Goal: Transaction & Acquisition: Purchase product/service

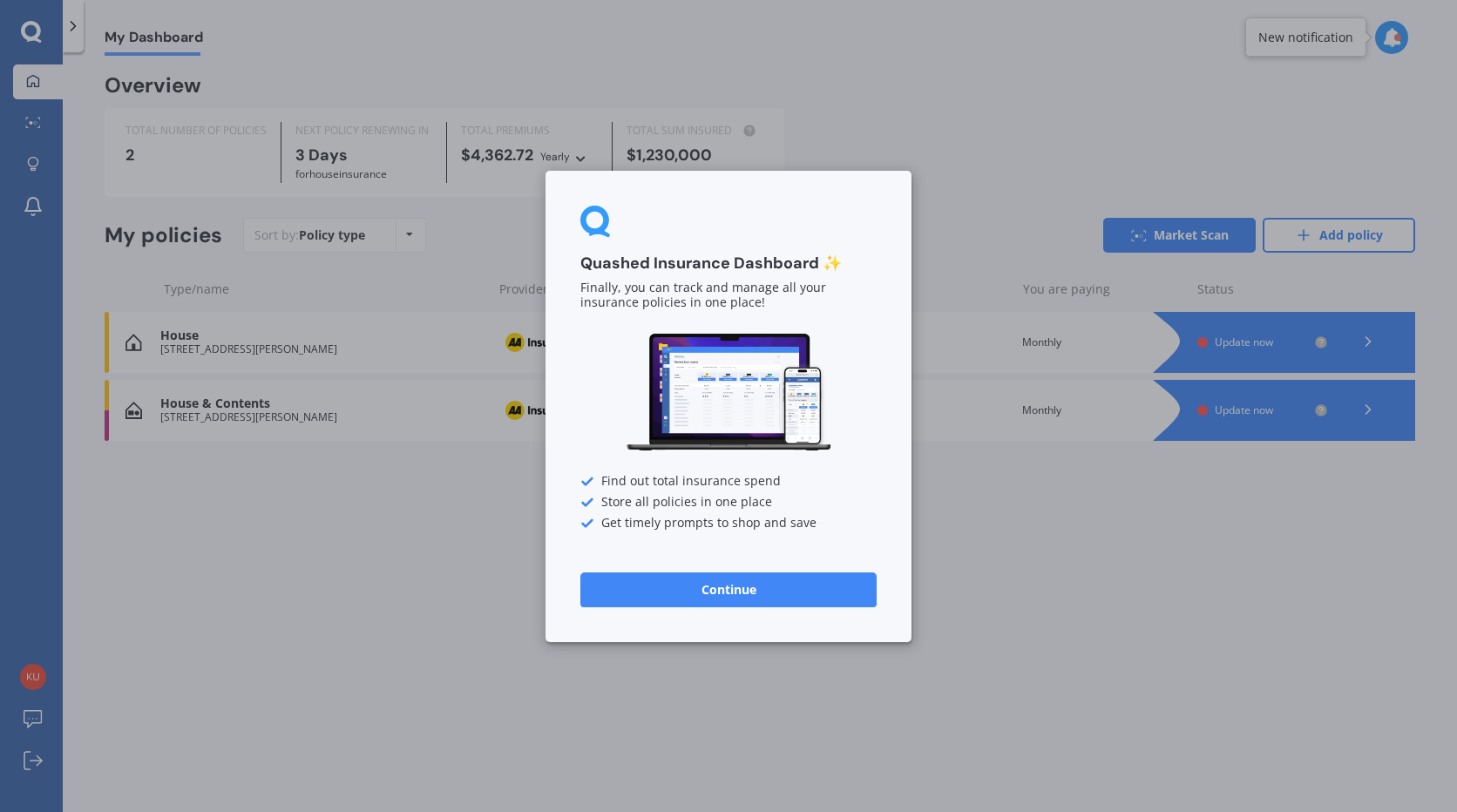
click at [726, 584] on button "Continue" at bounding box center [728, 589] width 296 height 35
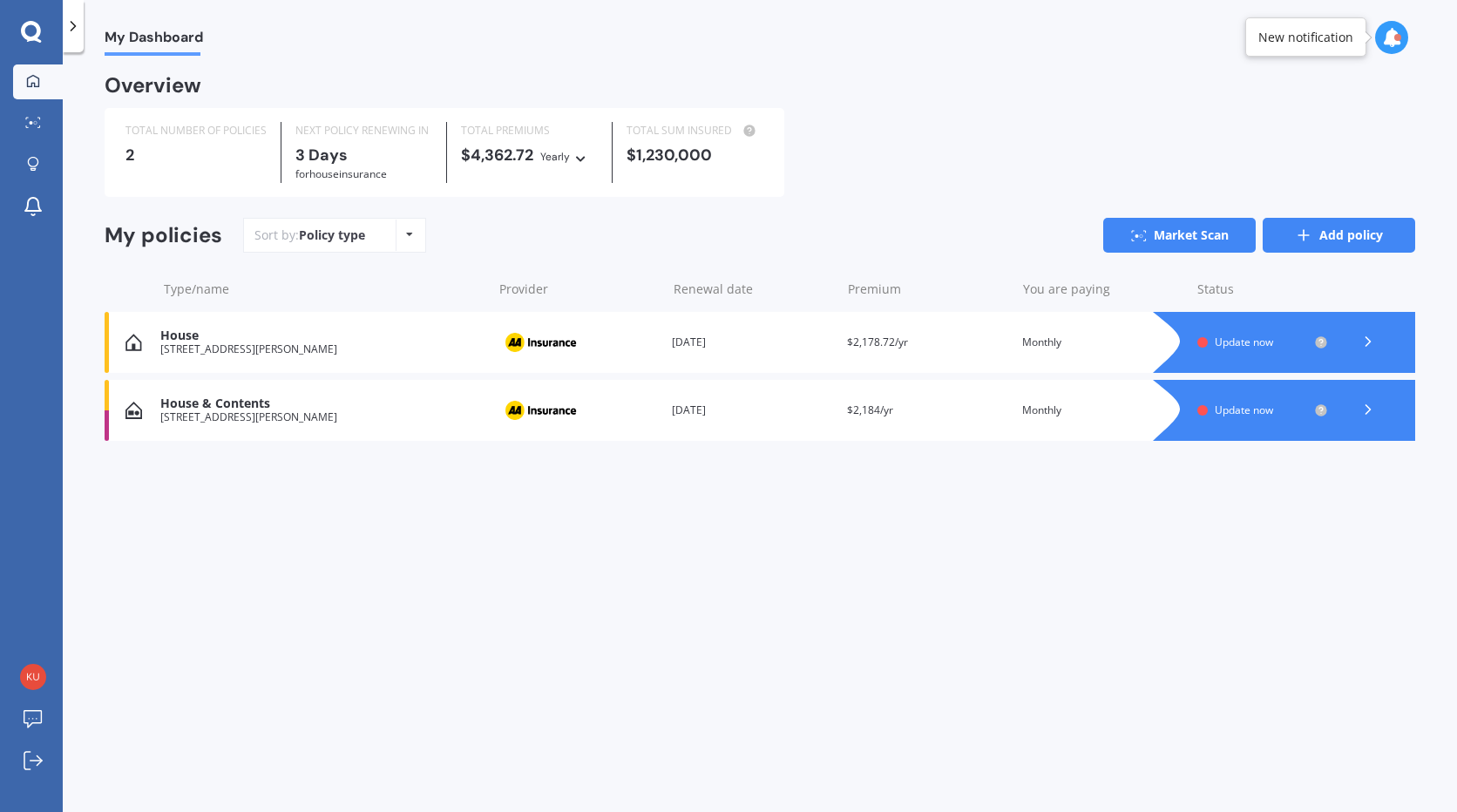
click at [1301, 232] on icon at bounding box center [1304, 236] width 18 height 18
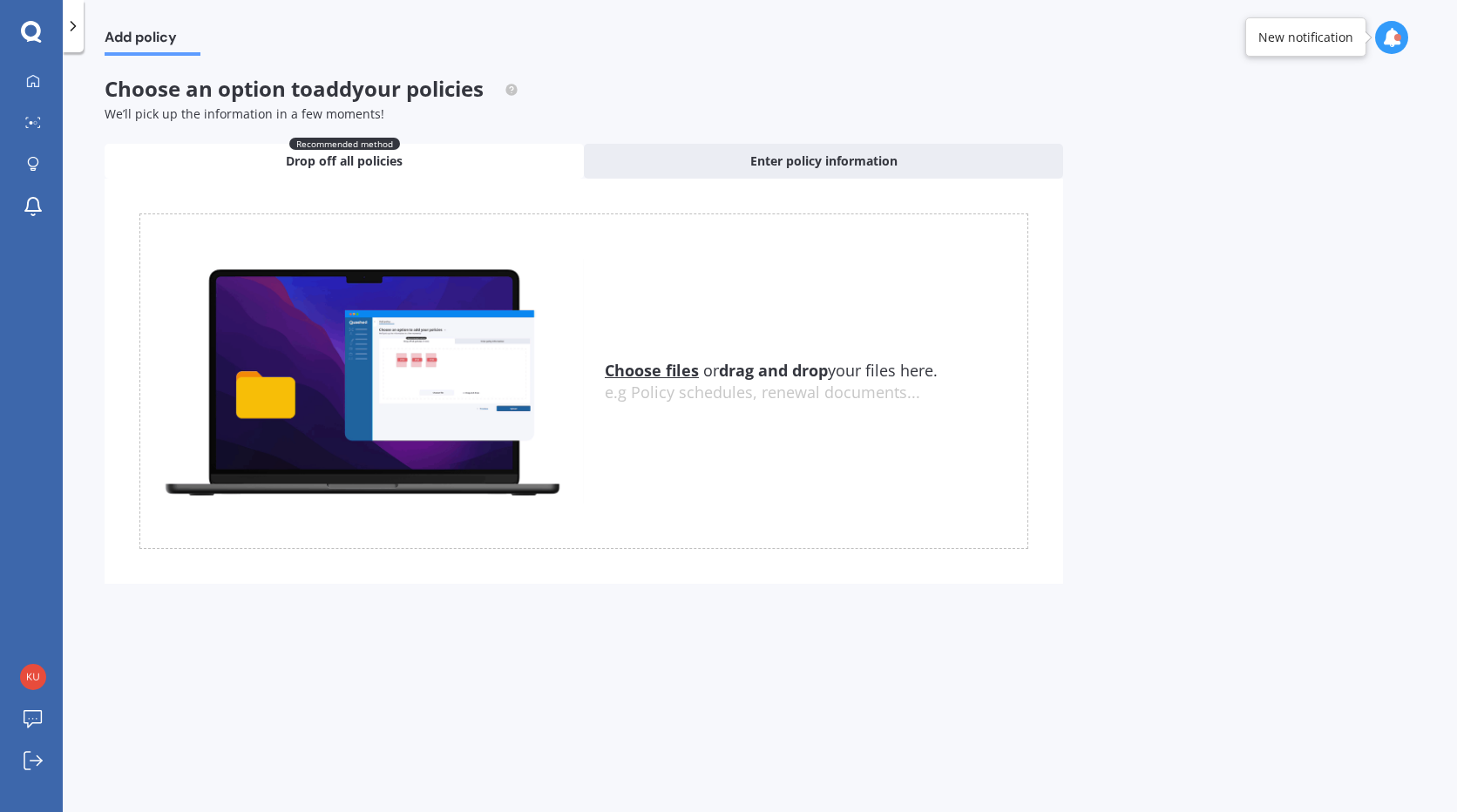
click at [70, 26] on icon at bounding box center [73, 26] width 18 height 18
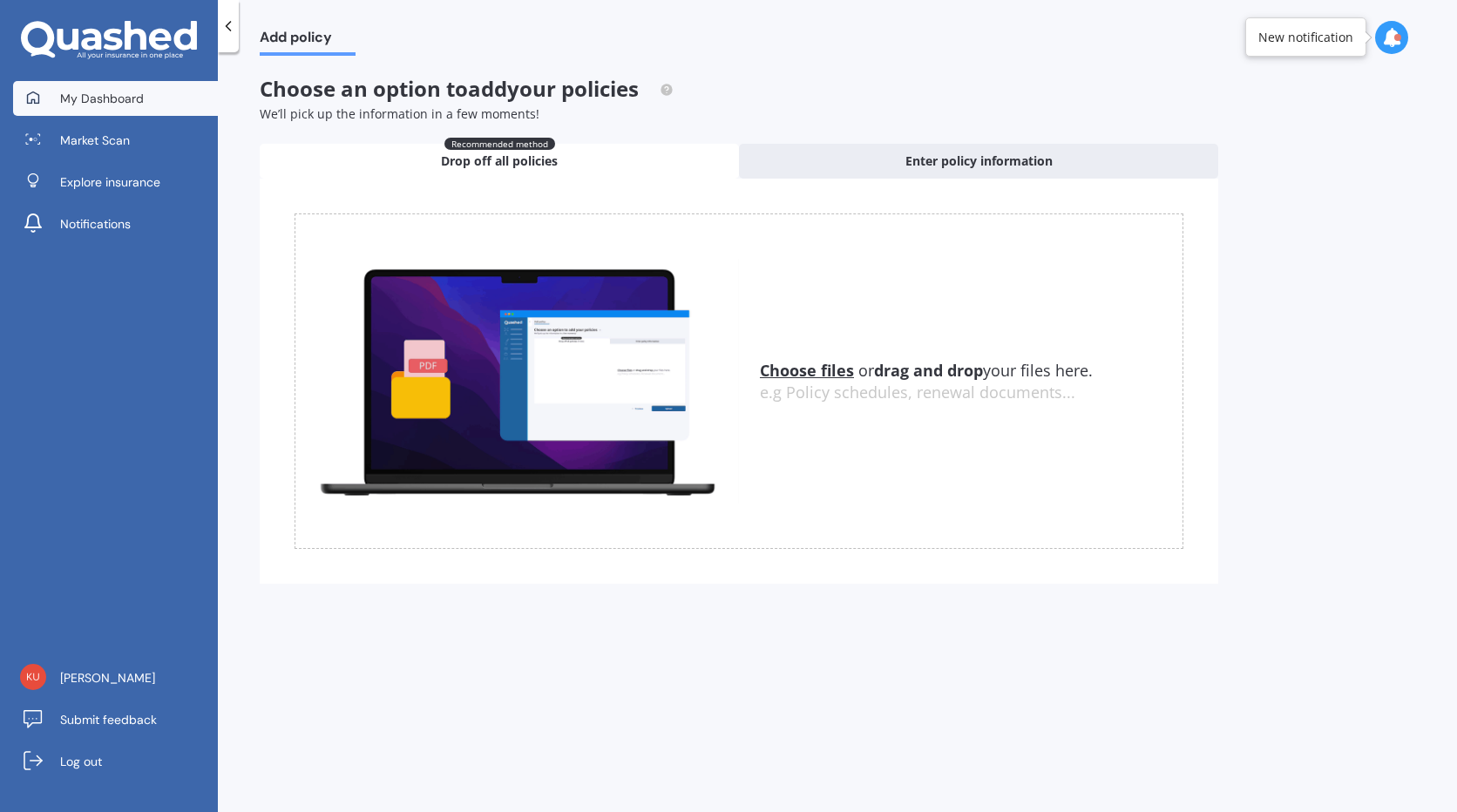
click at [120, 95] on span "My Dashboard" at bounding box center [101, 98] width 84 height 18
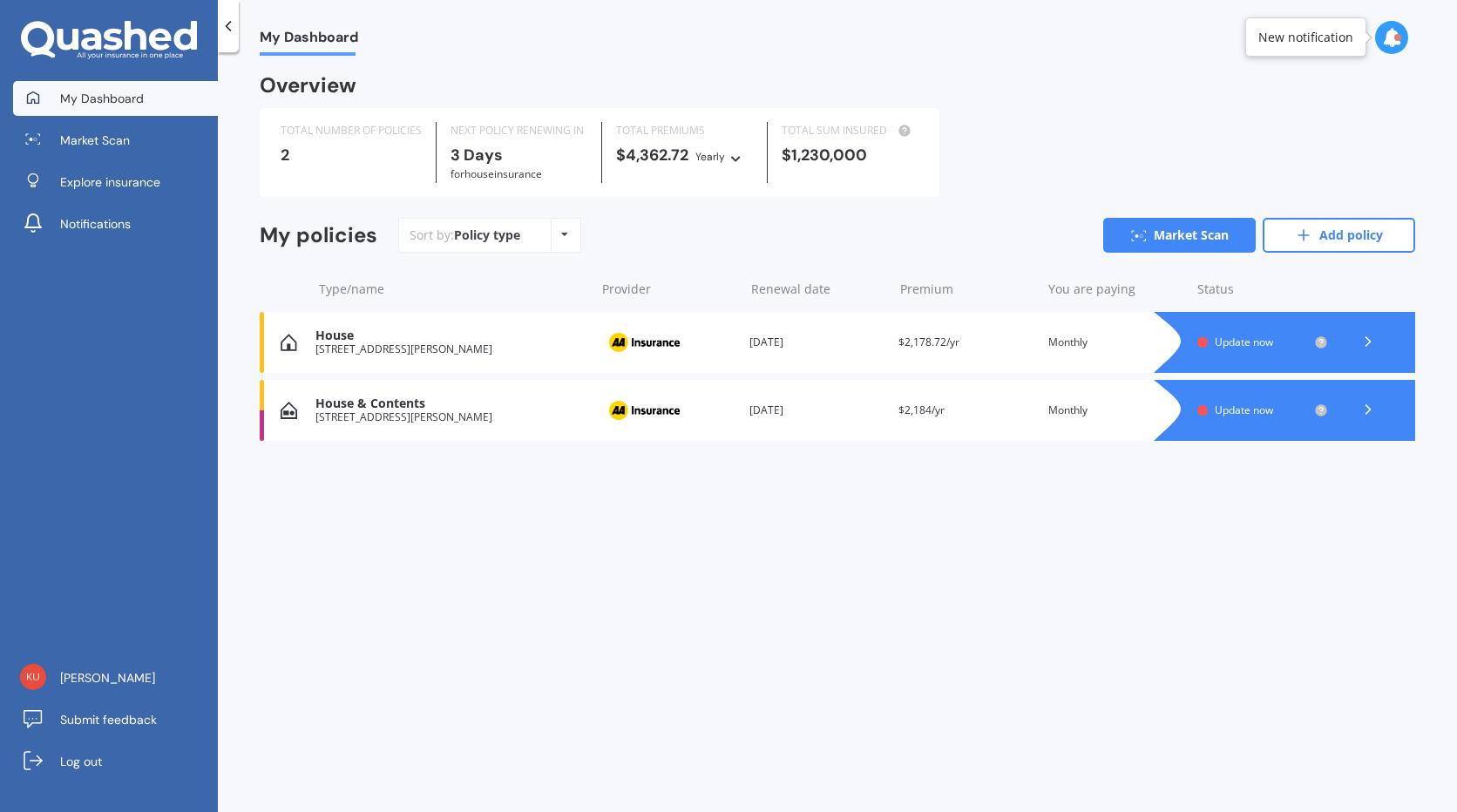
click at [453, 347] on div "[STREET_ADDRESS][PERSON_NAME]" at bounding box center [451, 349] width 271 height 12
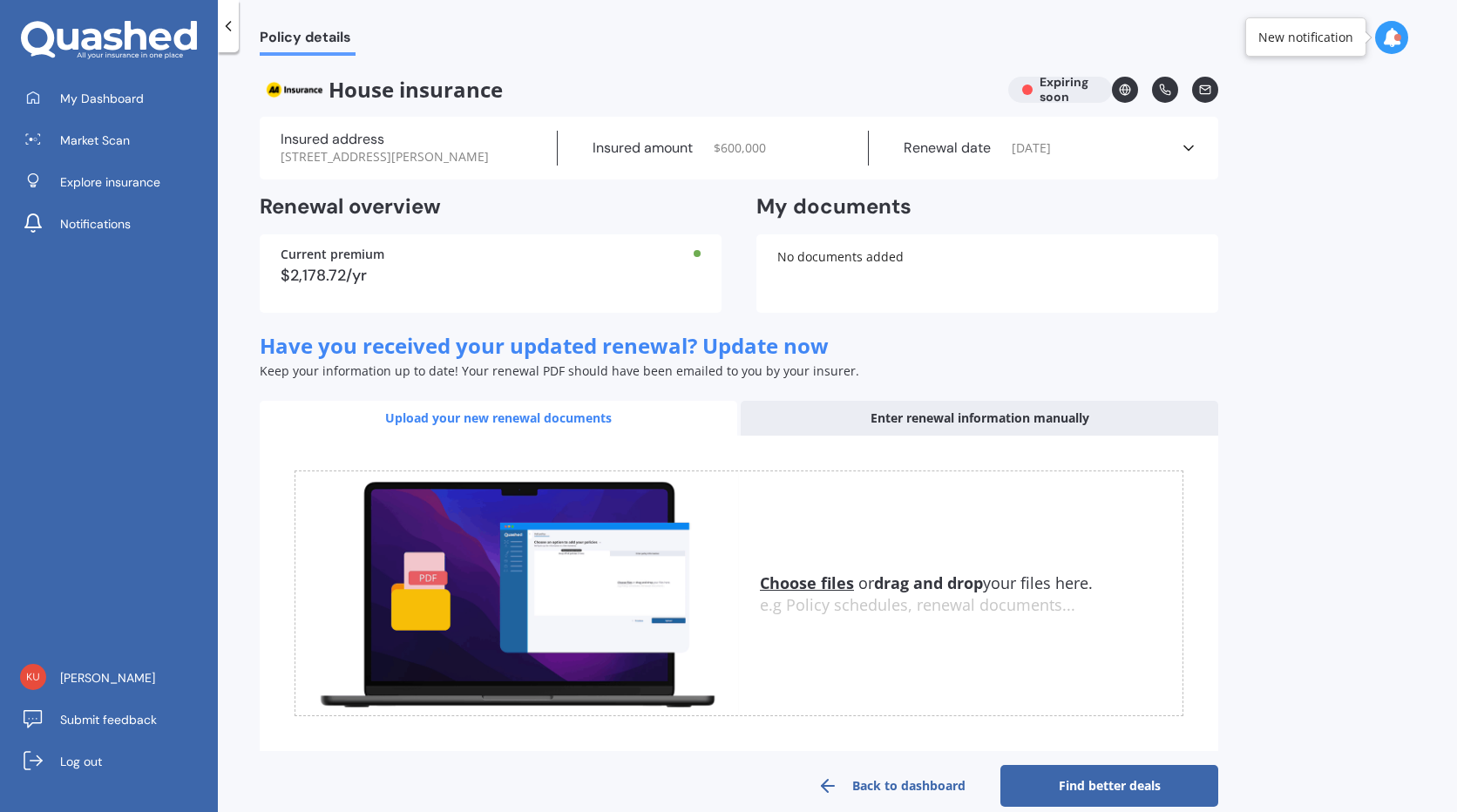
click at [226, 30] on icon at bounding box center [229, 26] width 18 height 18
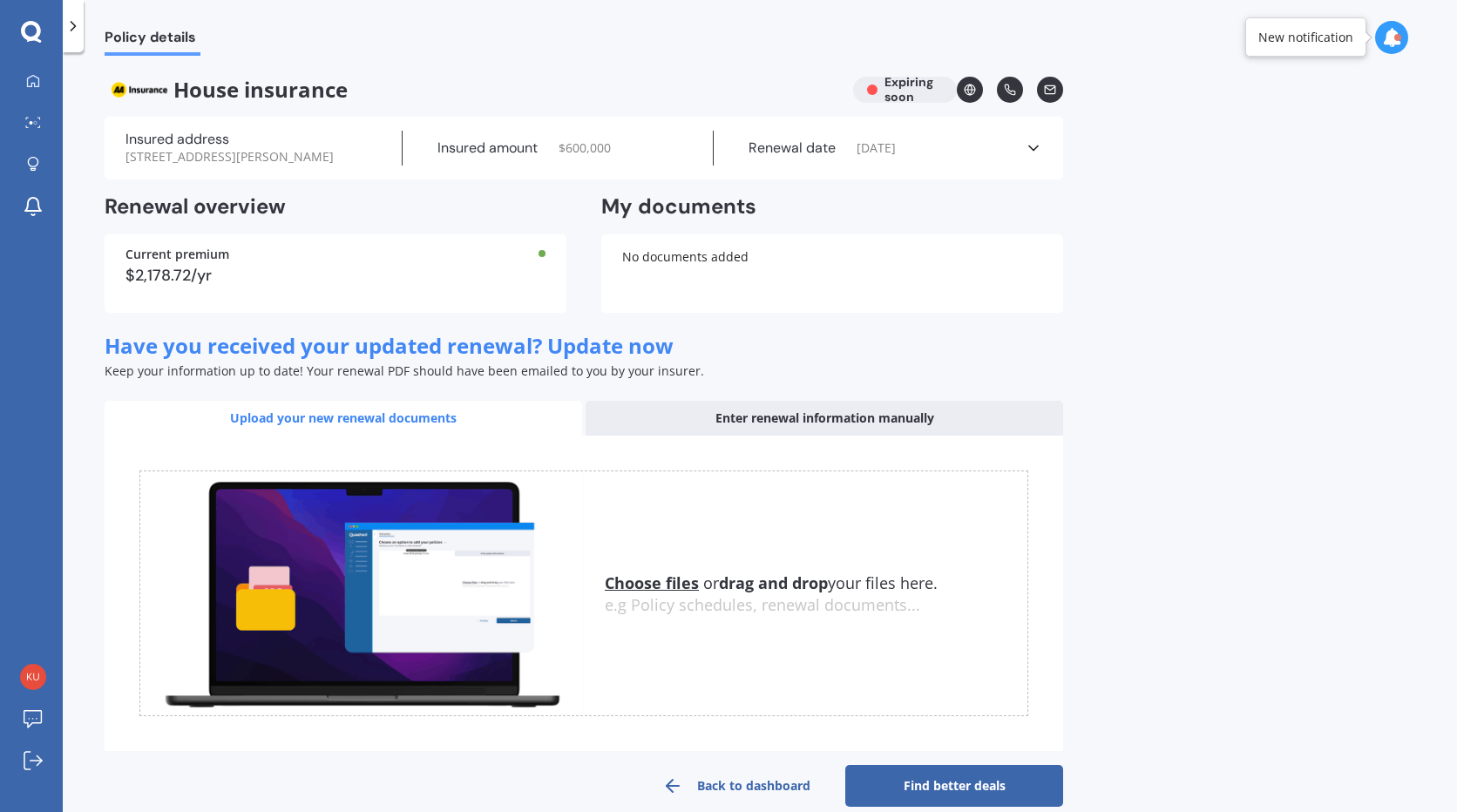
click at [76, 31] on icon at bounding box center [73, 26] width 18 height 18
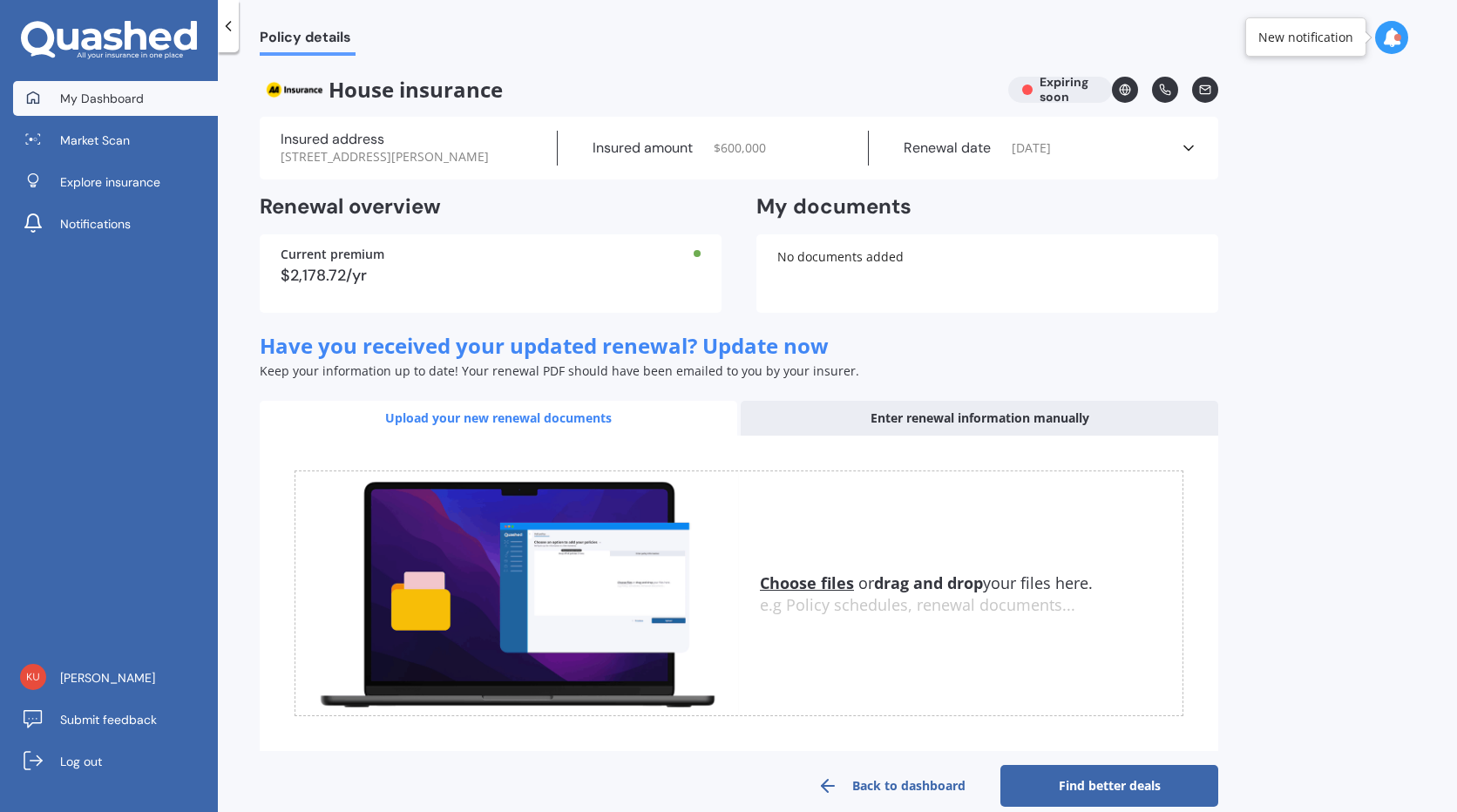
click at [63, 102] on span "My Dashboard" at bounding box center [101, 98] width 84 height 18
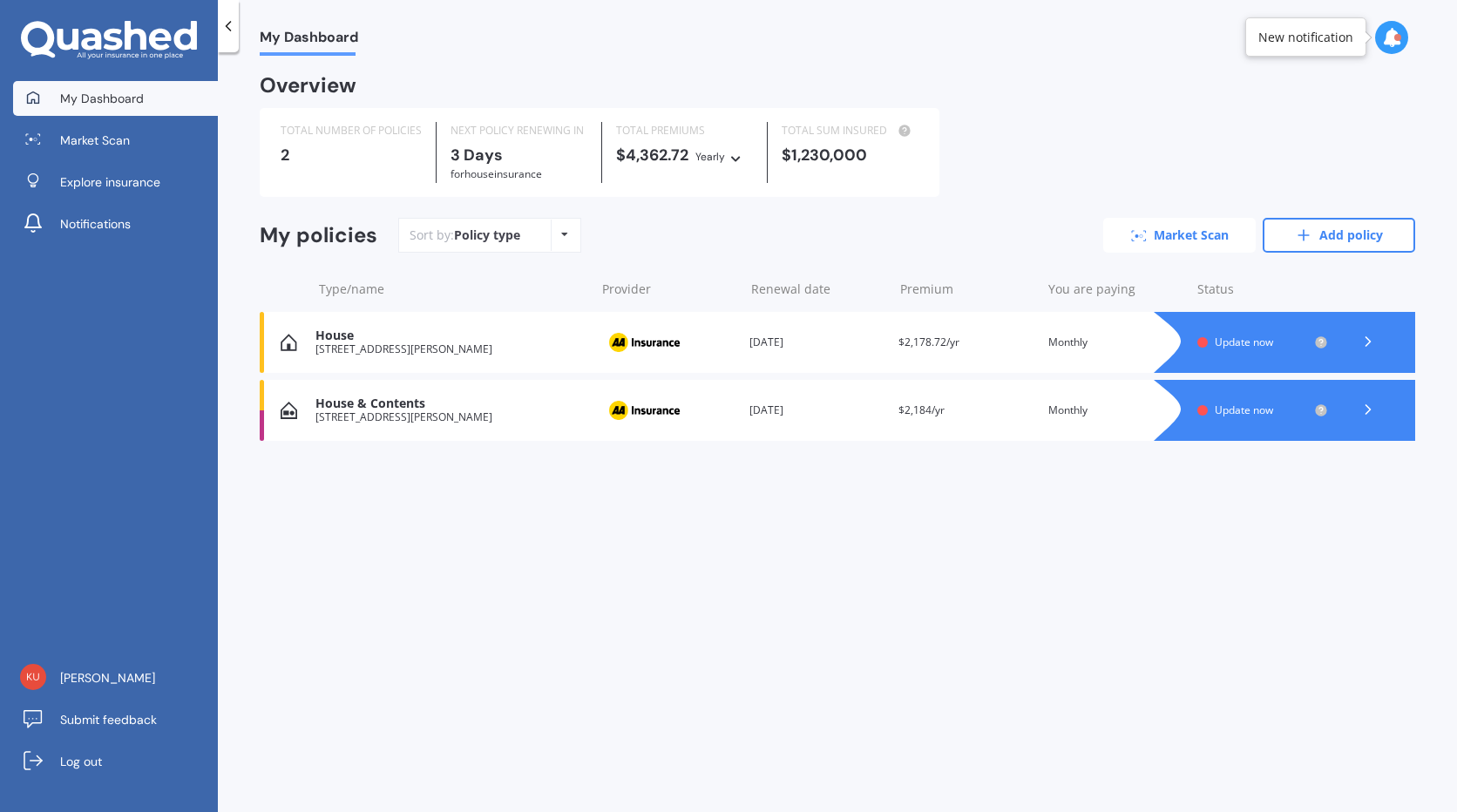
click at [1195, 241] on link "Market Scan" at bounding box center [1179, 236] width 152 height 35
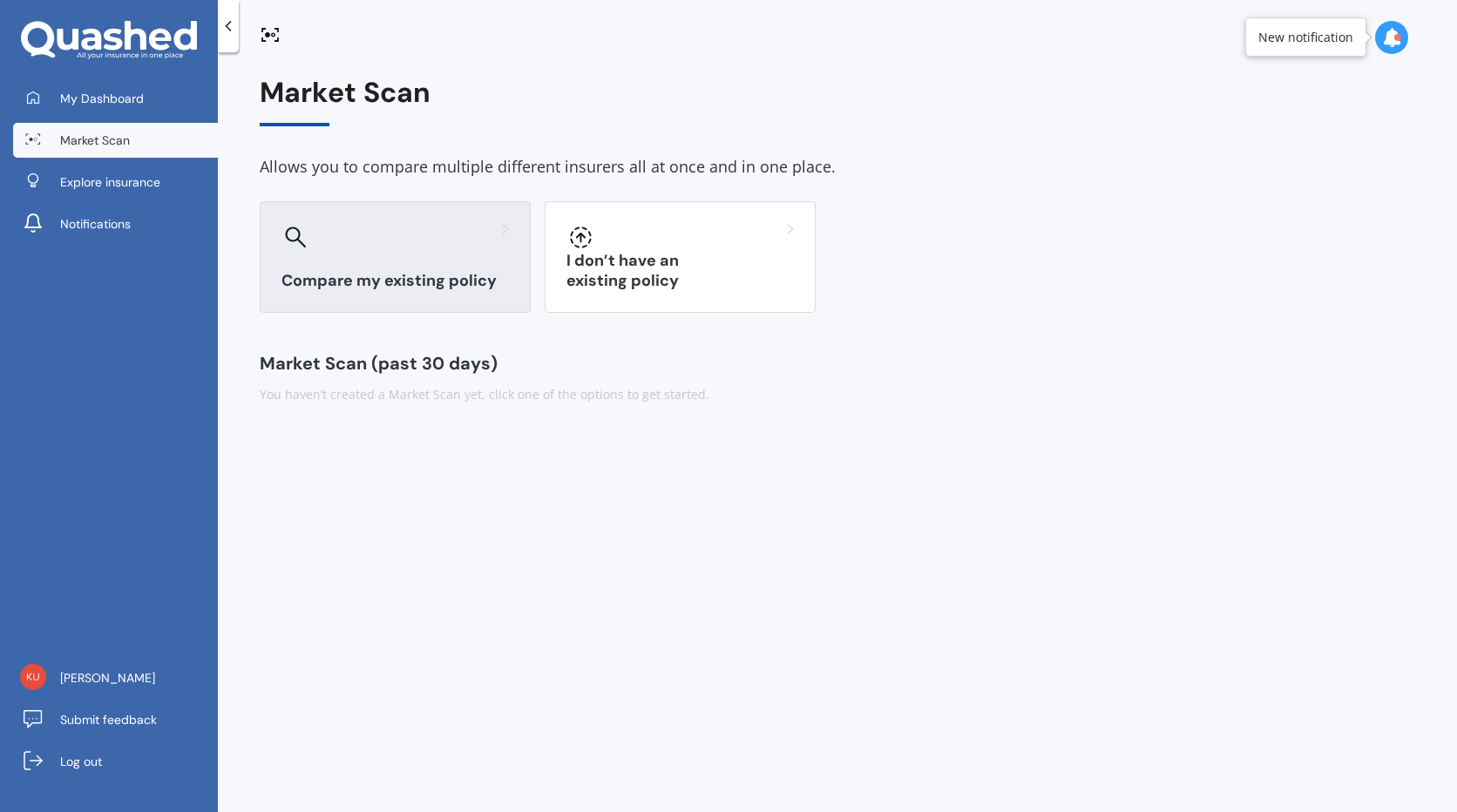
click at [474, 255] on div "Compare my existing policy" at bounding box center [395, 257] width 271 height 112
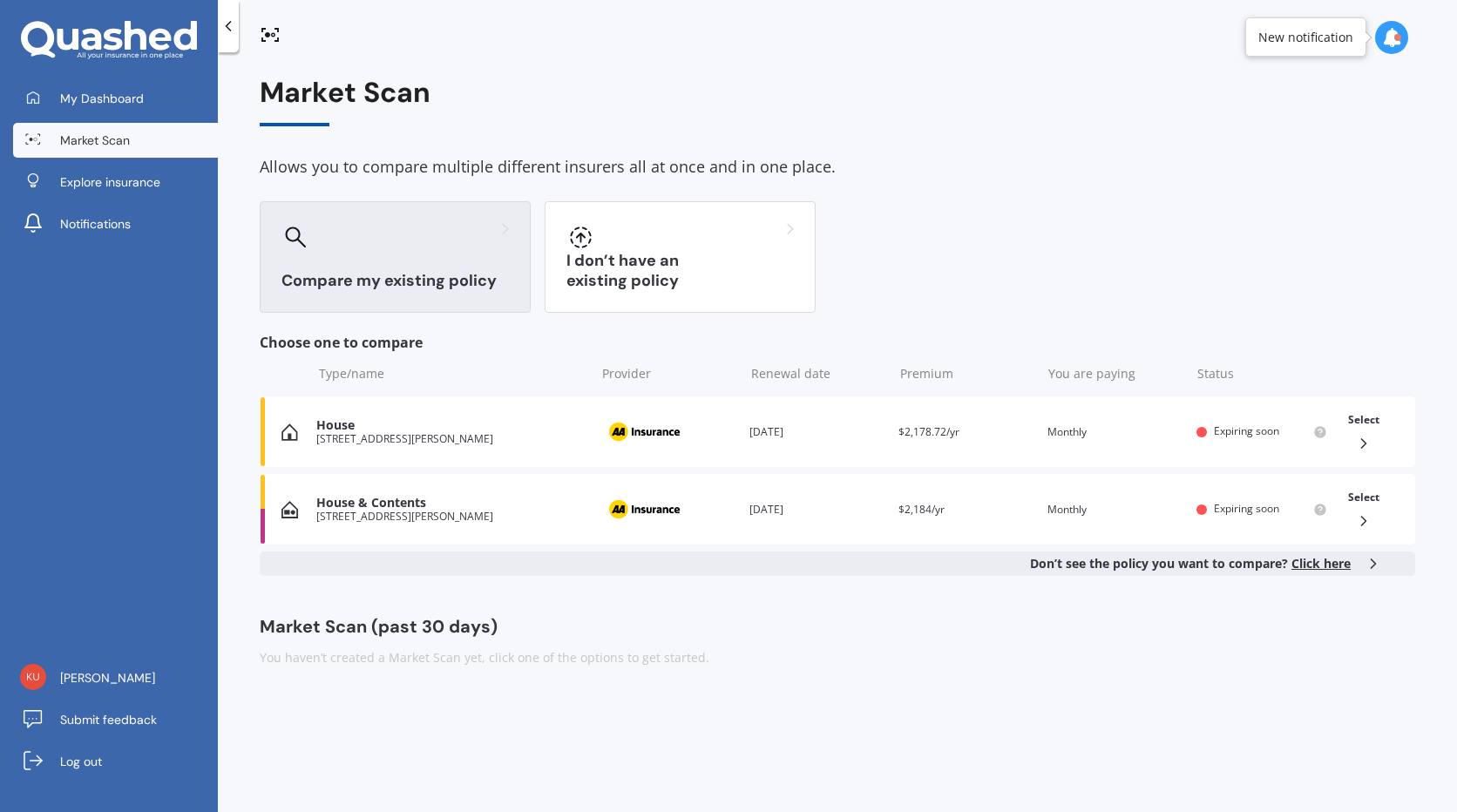
click at [235, 39] on div at bounding box center [229, 25] width 21 height 52
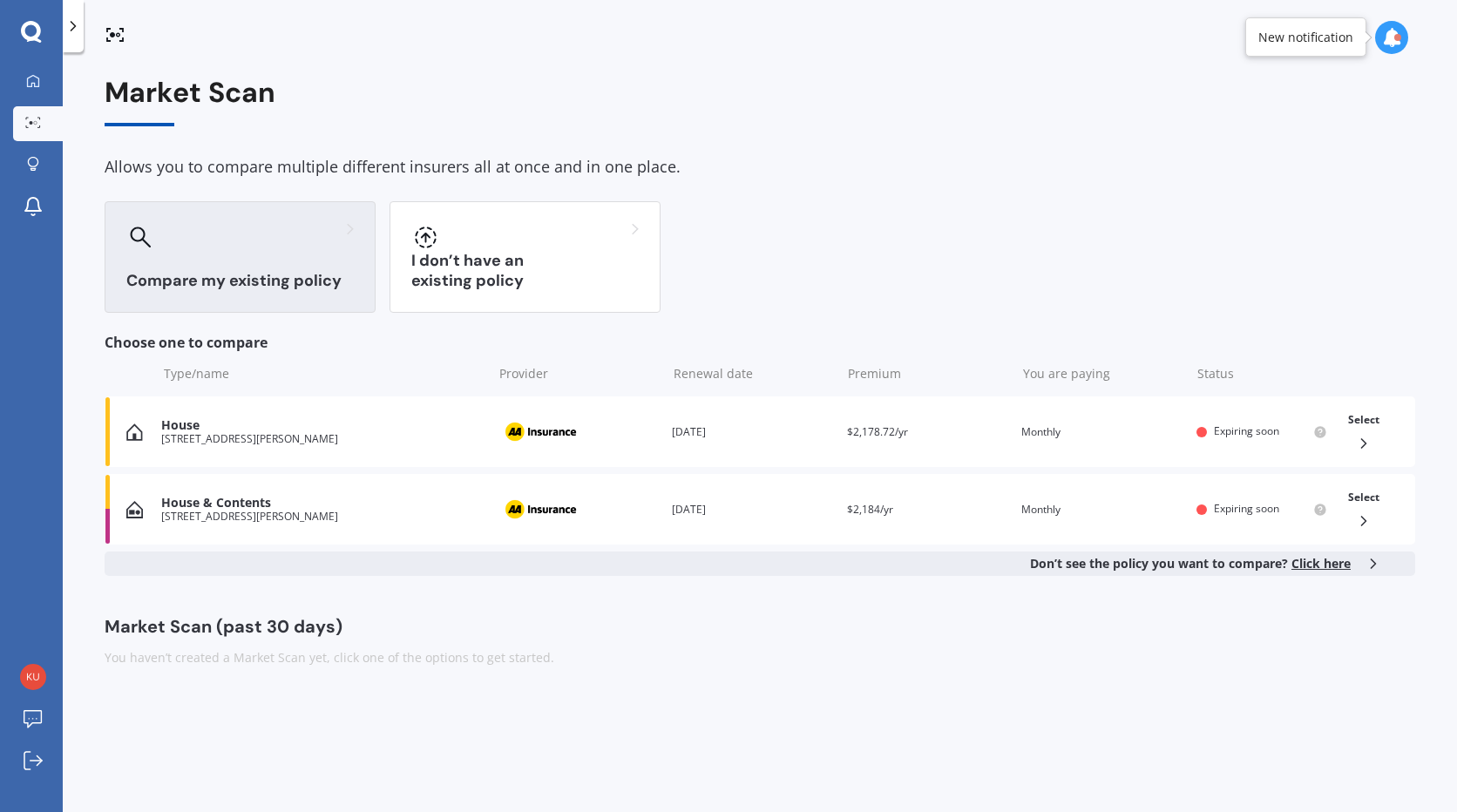
click at [77, 41] on div at bounding box center [73, 25] width 21 height 52
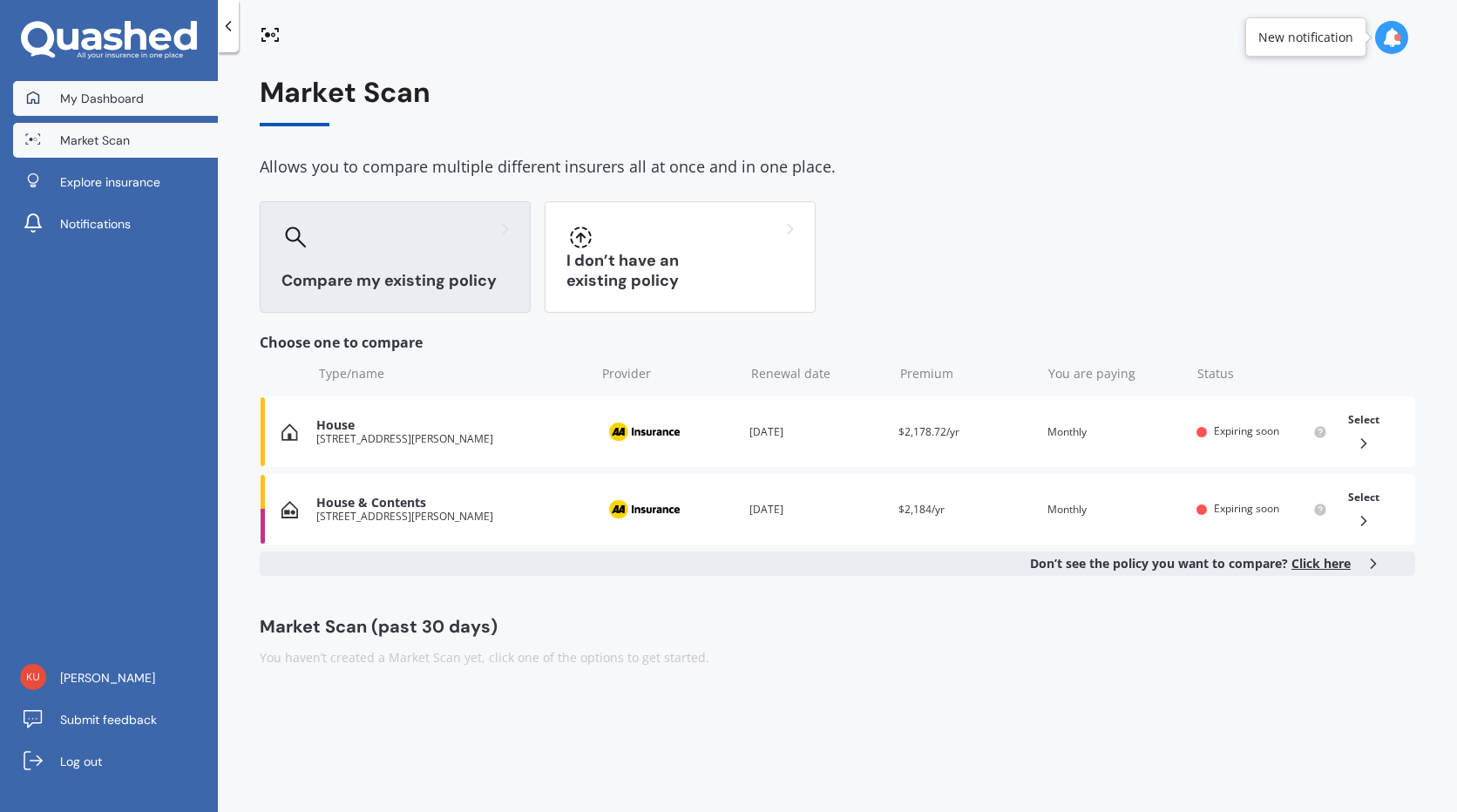
click at [94, 98] on span "My Dashboard" at bounding box center [101, 98] width 84 height 18
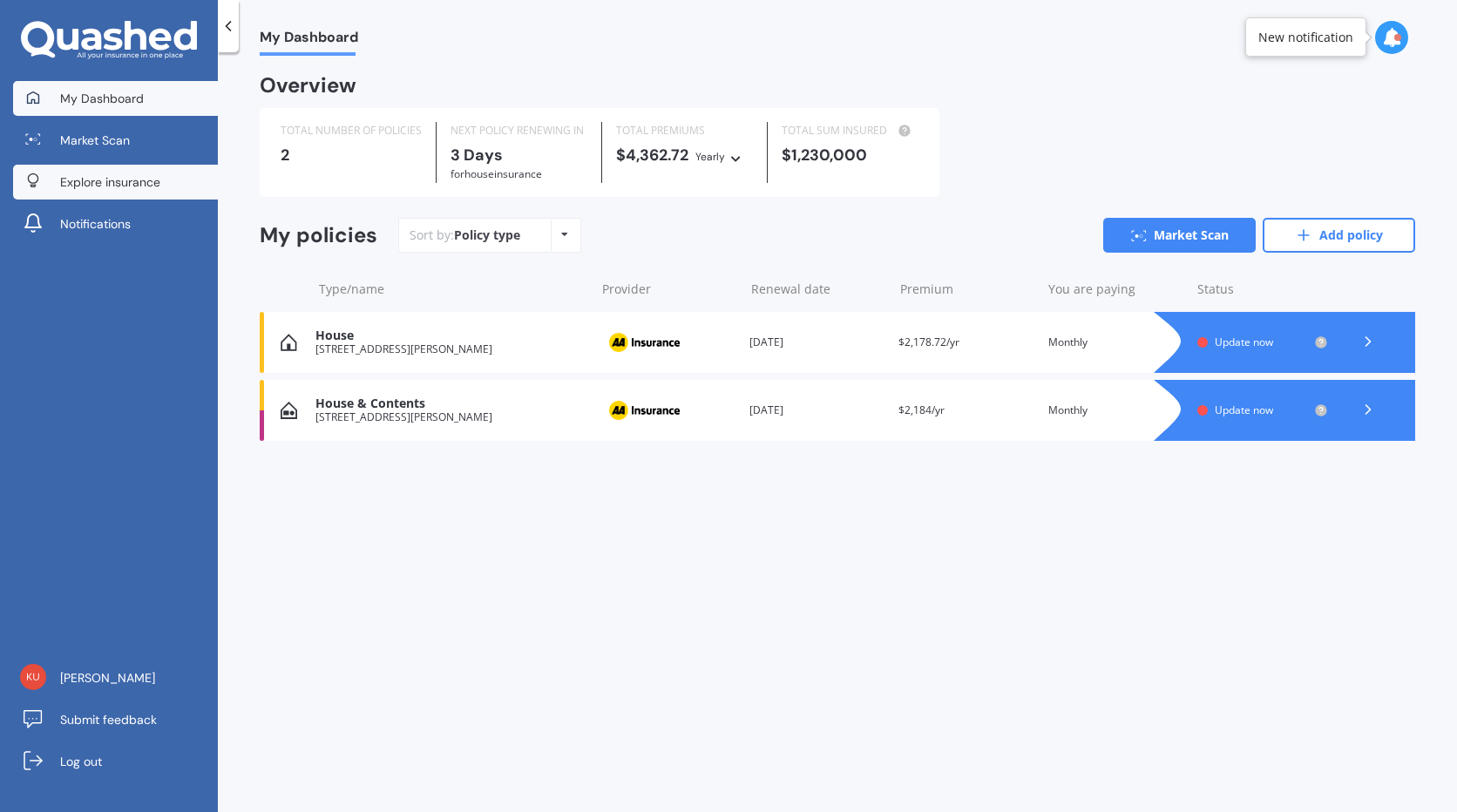
click at [84, 188] on span "Explore insurance" at bounding box center [110, 182] width 100 height 18
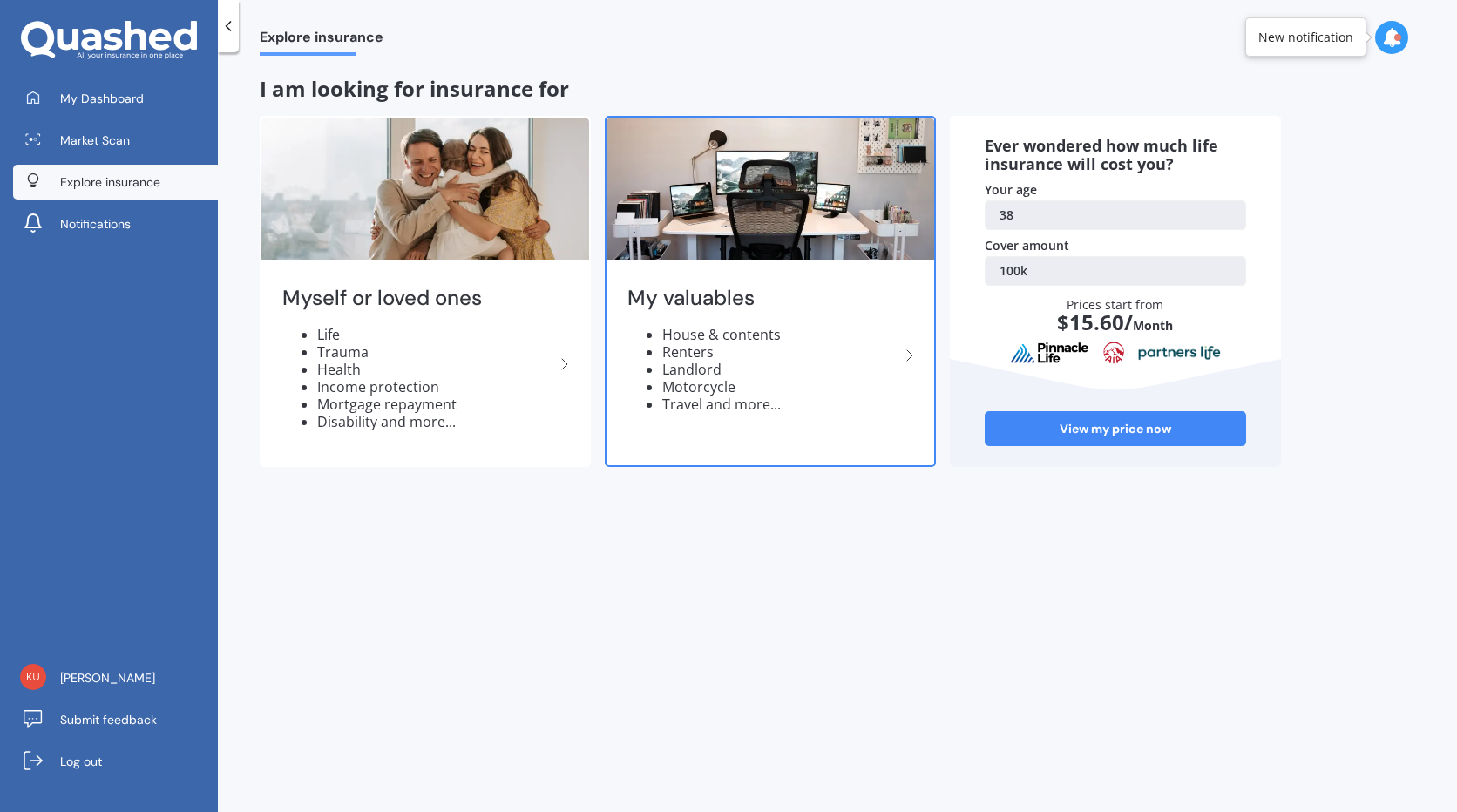
click at [907, 356] on icon at bounding box center [910, 355] width 21 height 21
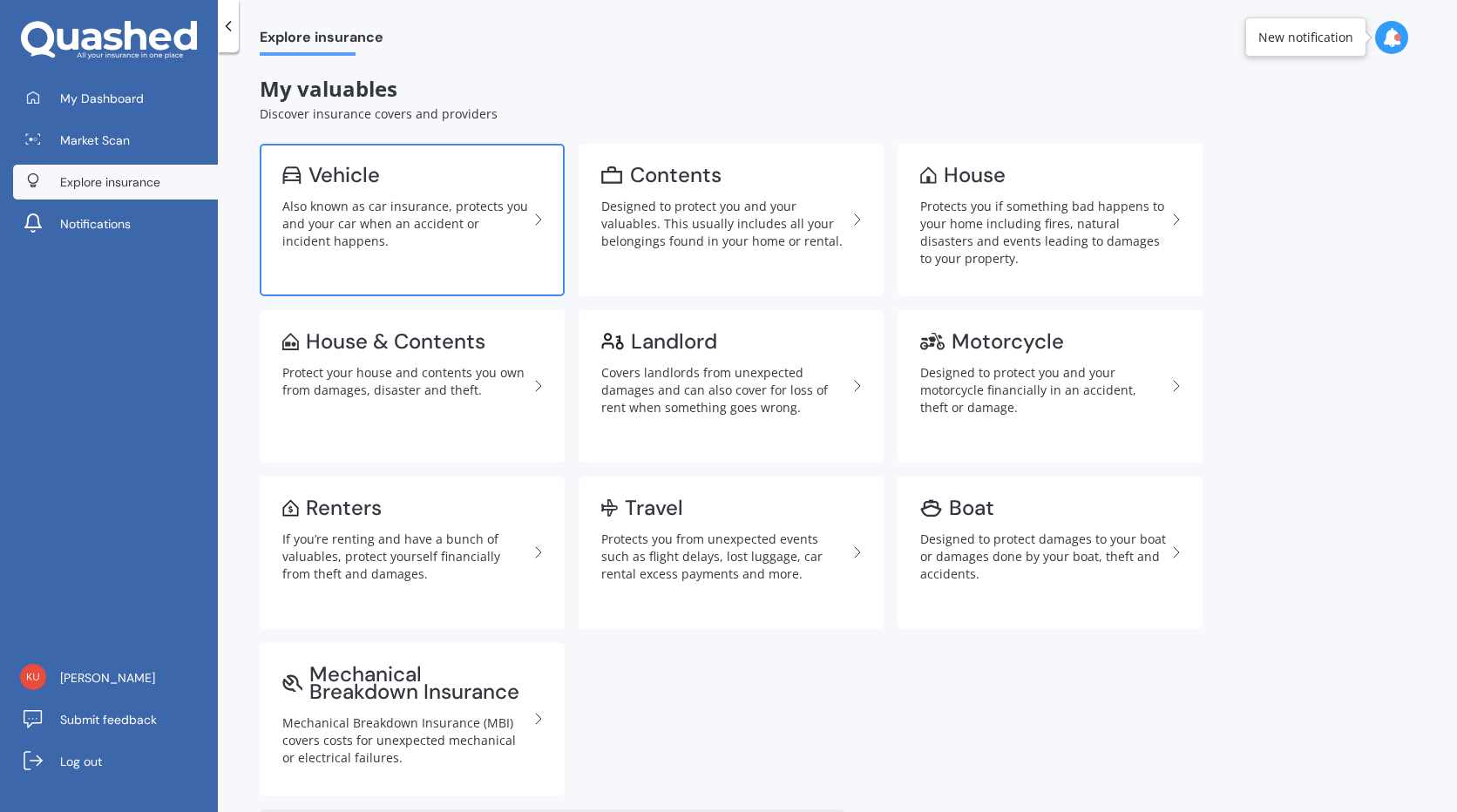
click at [430, 228] on div "Also known as car insurance, protects you and your car when an accident or inci…" at bounding box center [404, 223] width 245 height 52
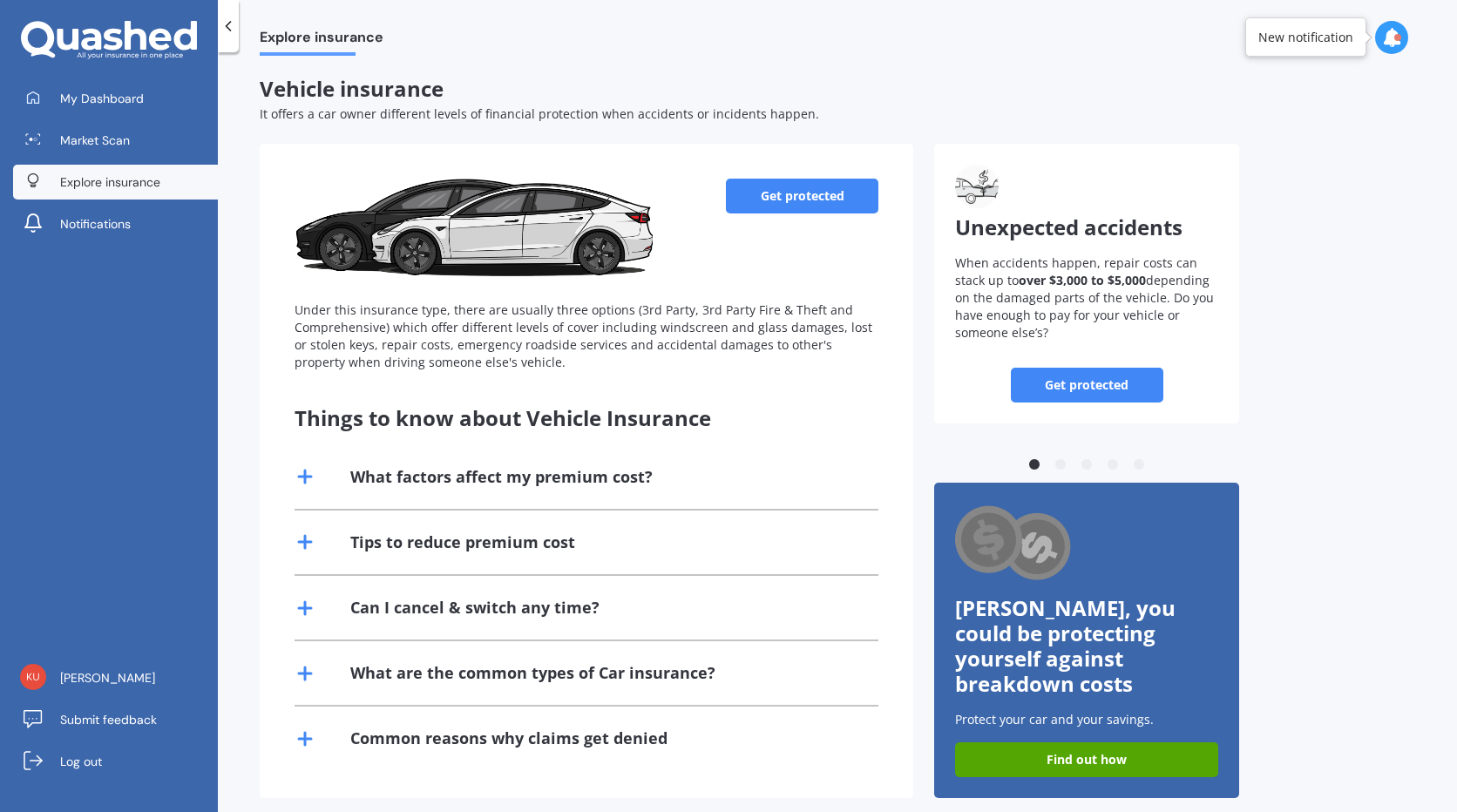
click at [775, 205] on link "Get protected" at bounding box center [801, 196] width 152 height 35
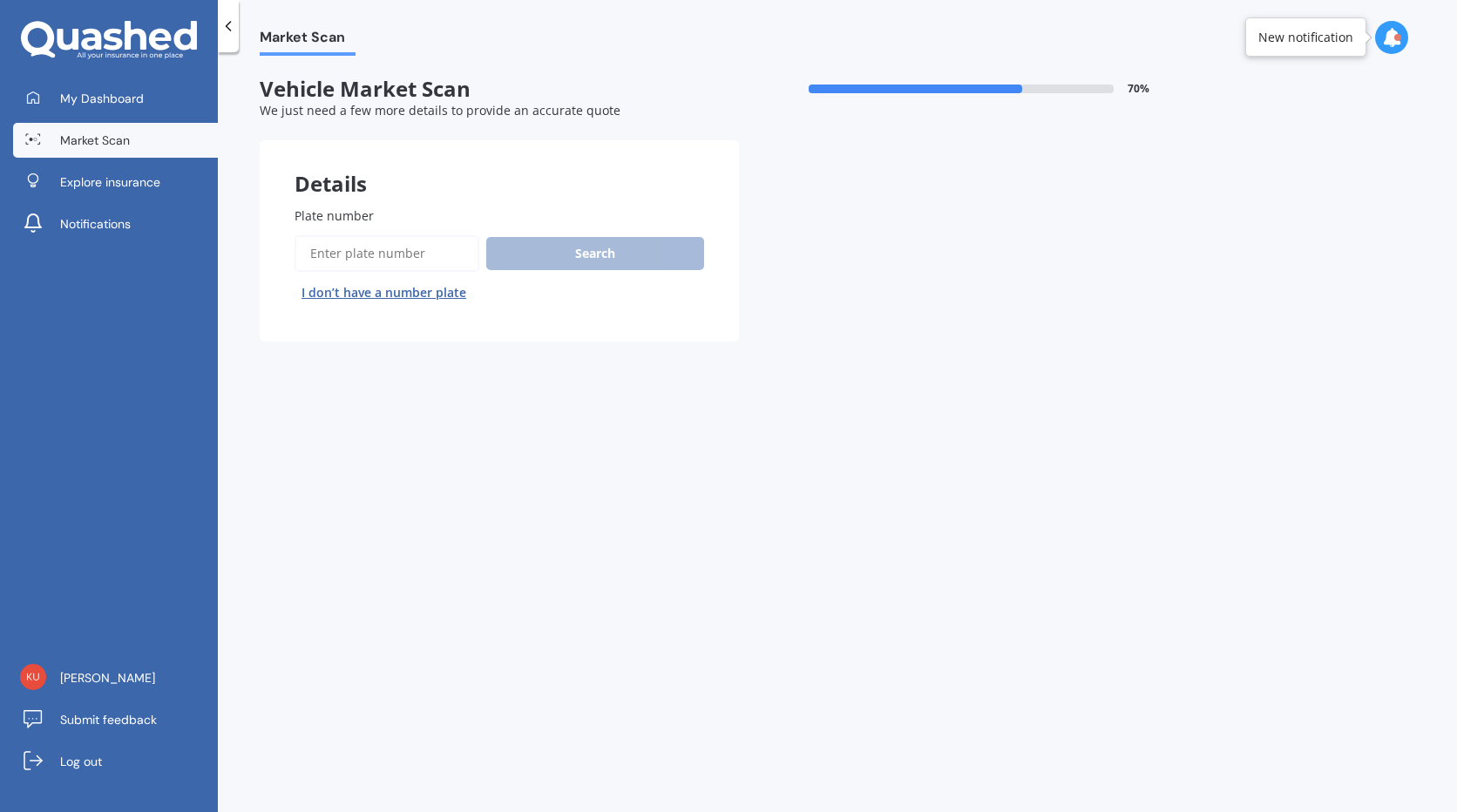
click at [415, 246] on input "Plate number" at bounding box center [387, 254] width 185 height 37
type input "mfz393"
click at [625, 247] on button "Search" at bounding box center [595, 254] width 218 height 33
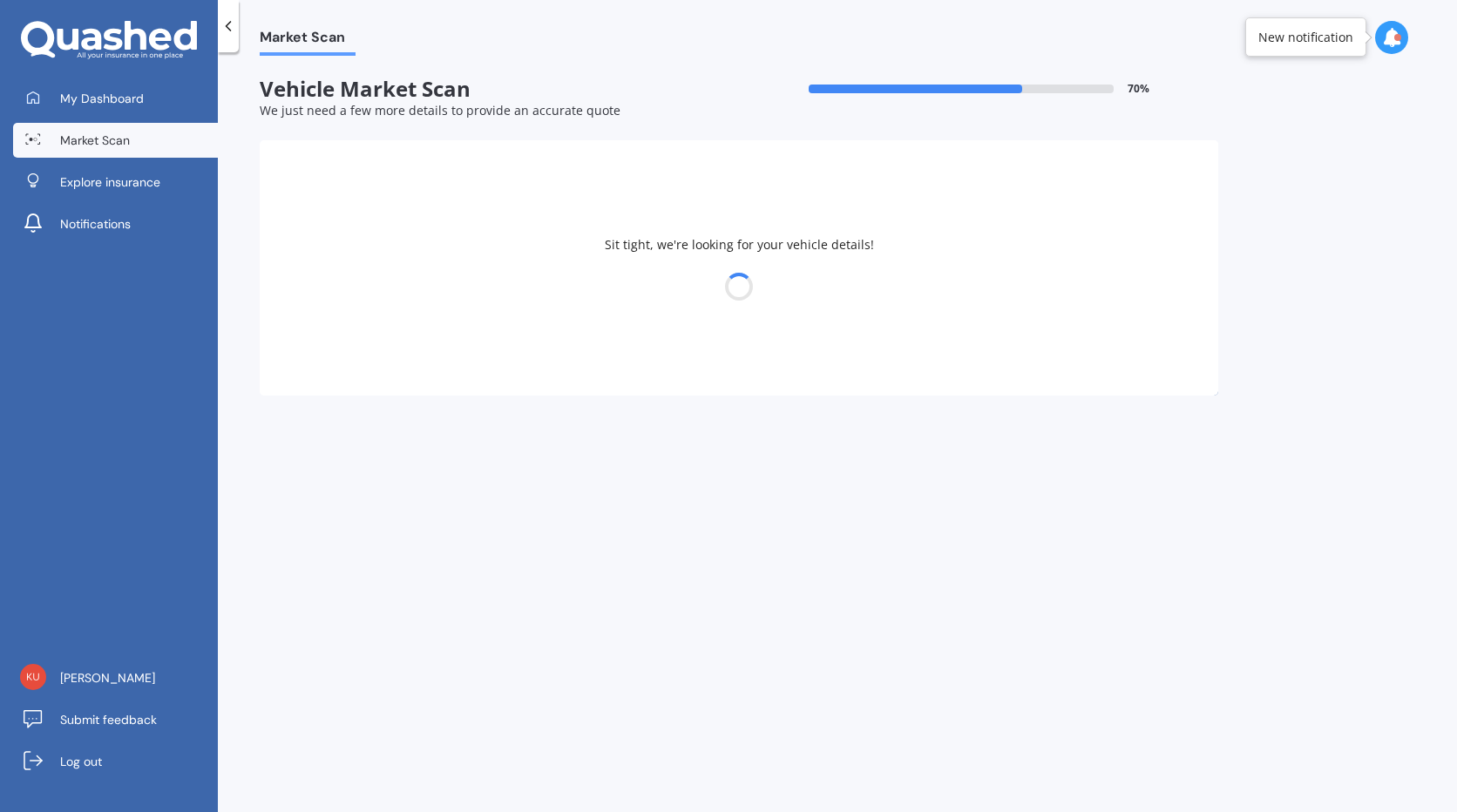
select select "JEEP"
select select "GRAND CHEROKEE"
select select "24"
select select "10"
select select "1986"
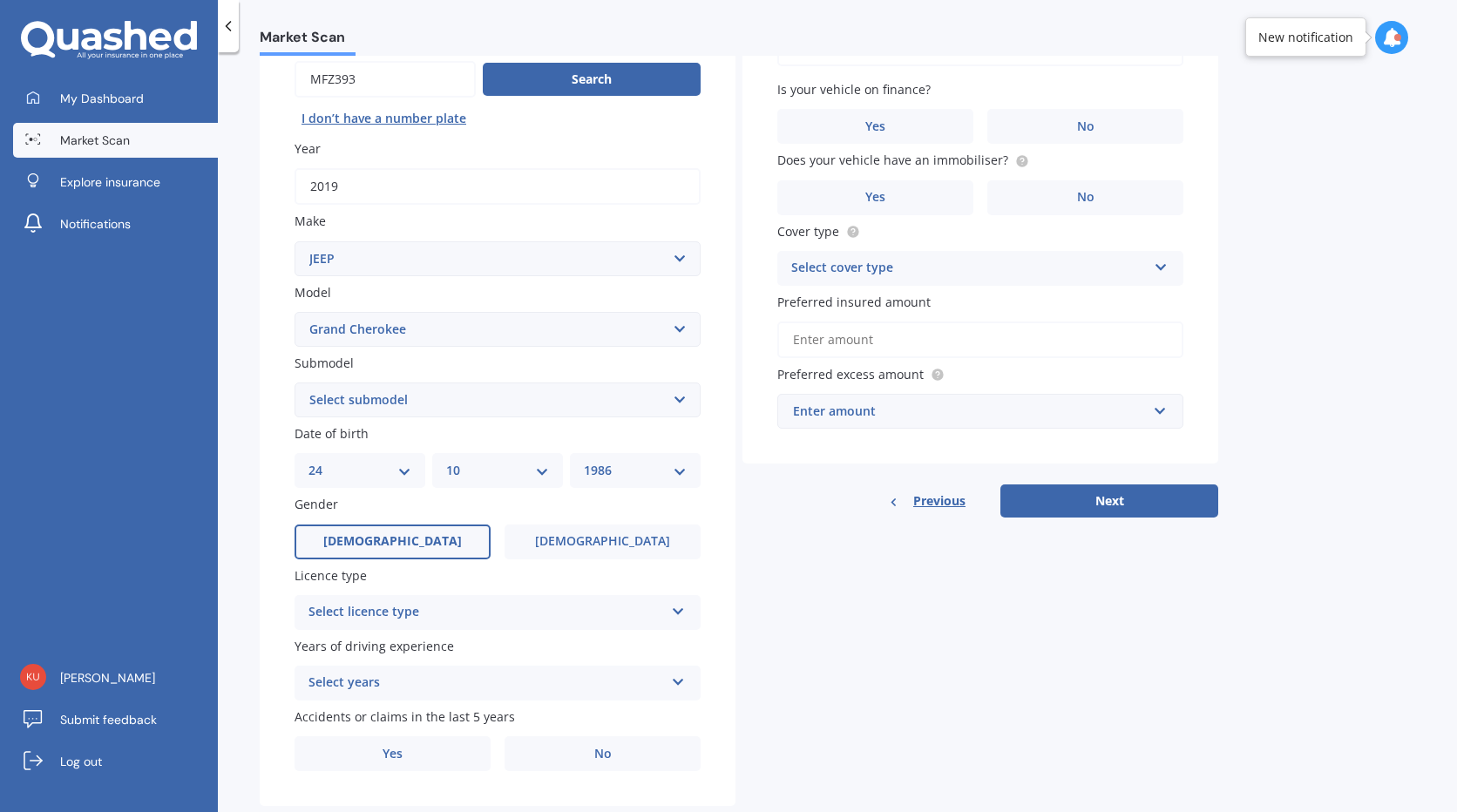
scroll to position [214, 0]
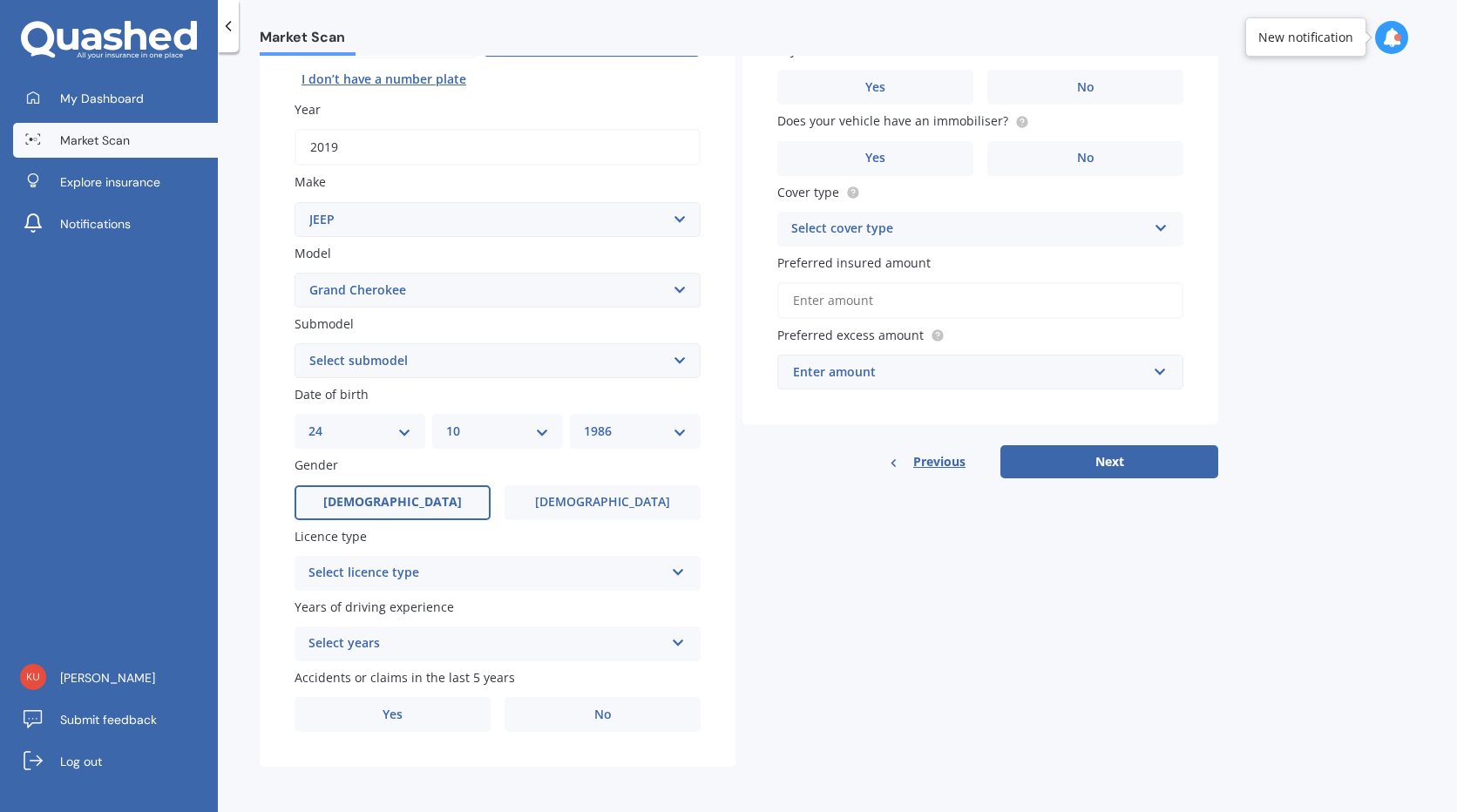
click at [667, 567] on div "Select licence type NZ Full NZ Restricted NZ Learners [GEOGRAPHIC_DATA] [GEOGRA…" at bounding box center [498, 573] width 406 height 35
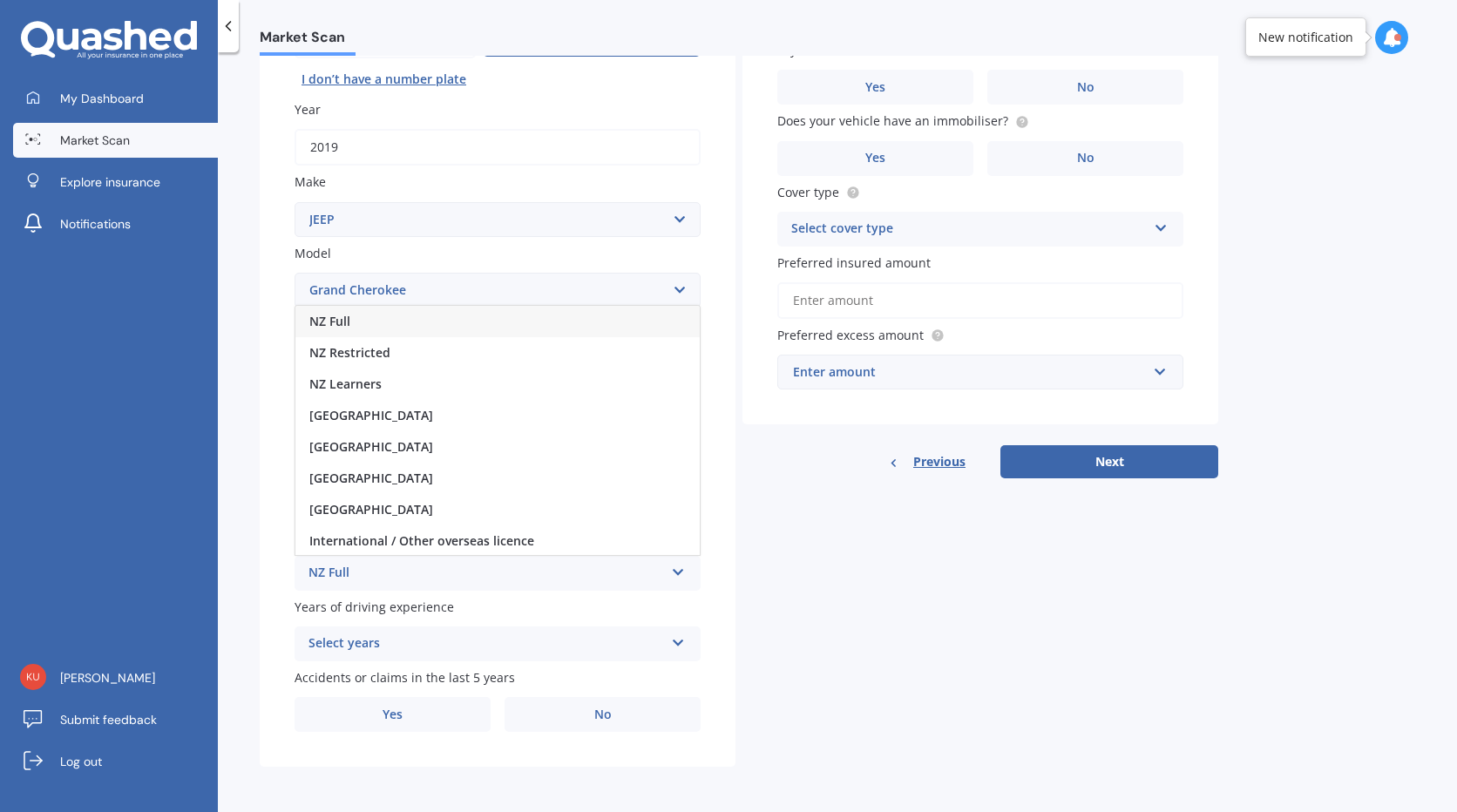
click at [348, 321] on span "NZ Full" at bounding box center [330, 321] width 41 height 17
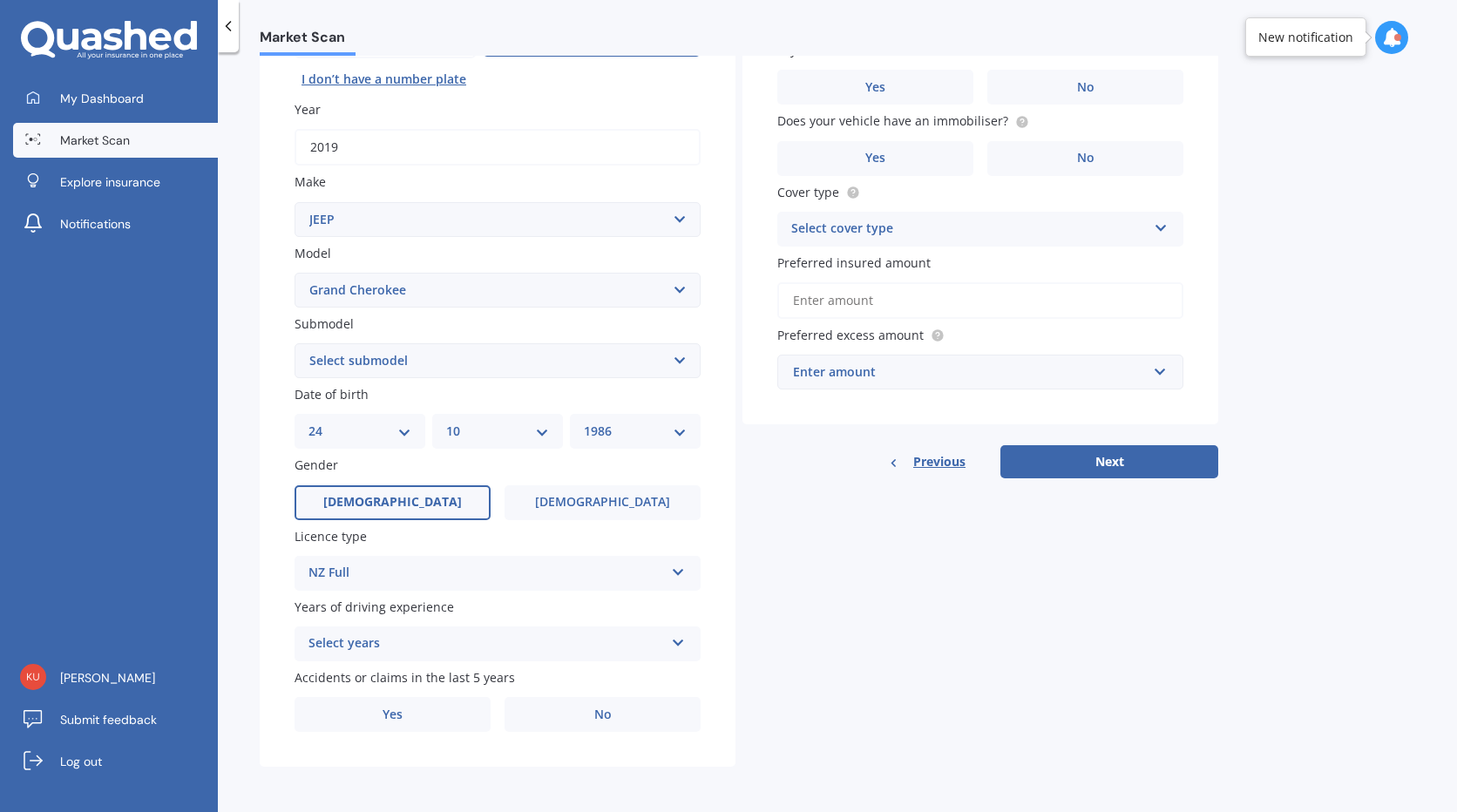
click at [504, 644] on div "Select years" at bounding box center [486, 643] width 355 height 21
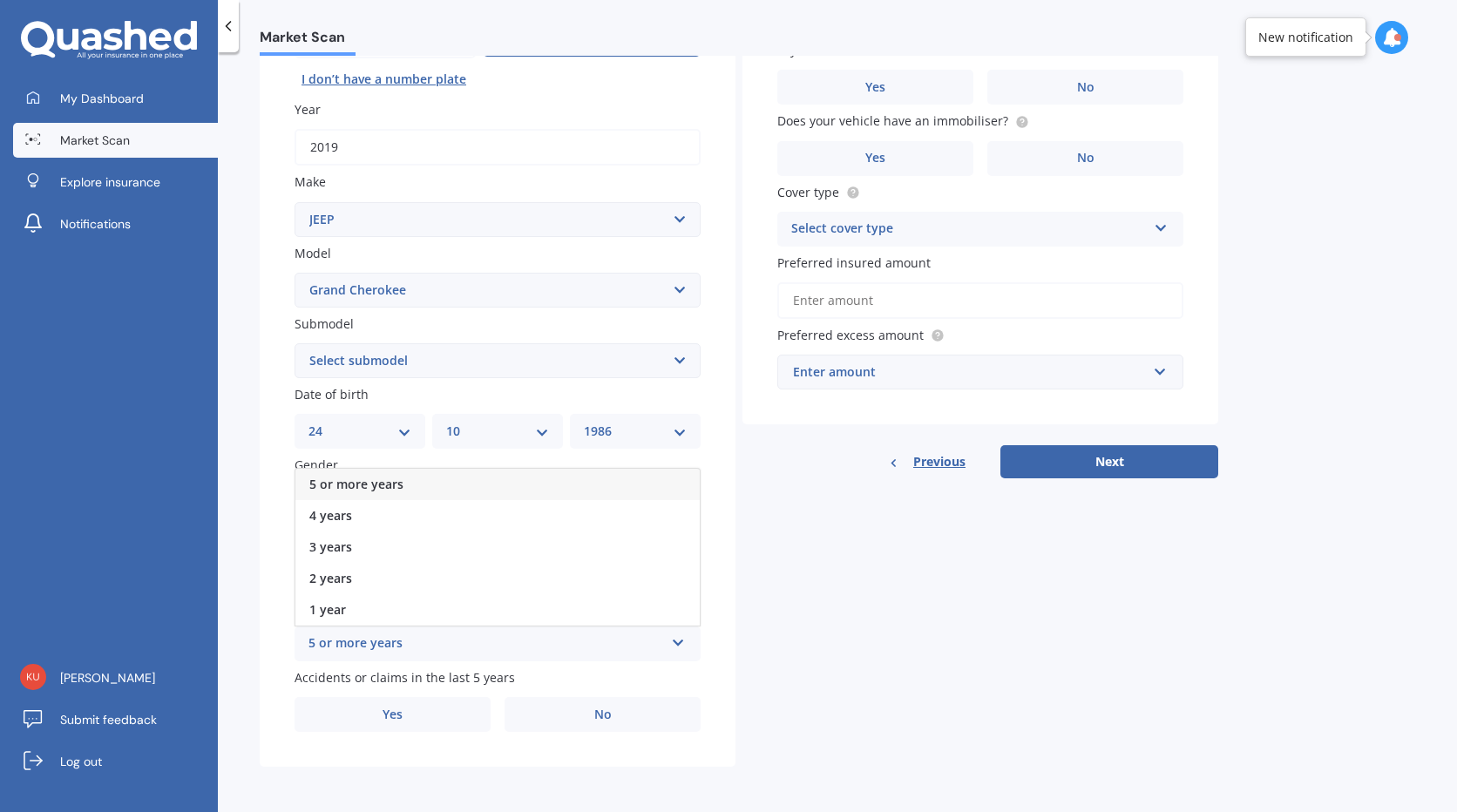
click at [375, 487] on span "5 or more years" at bounding box center [356, 483] width 94 height 17
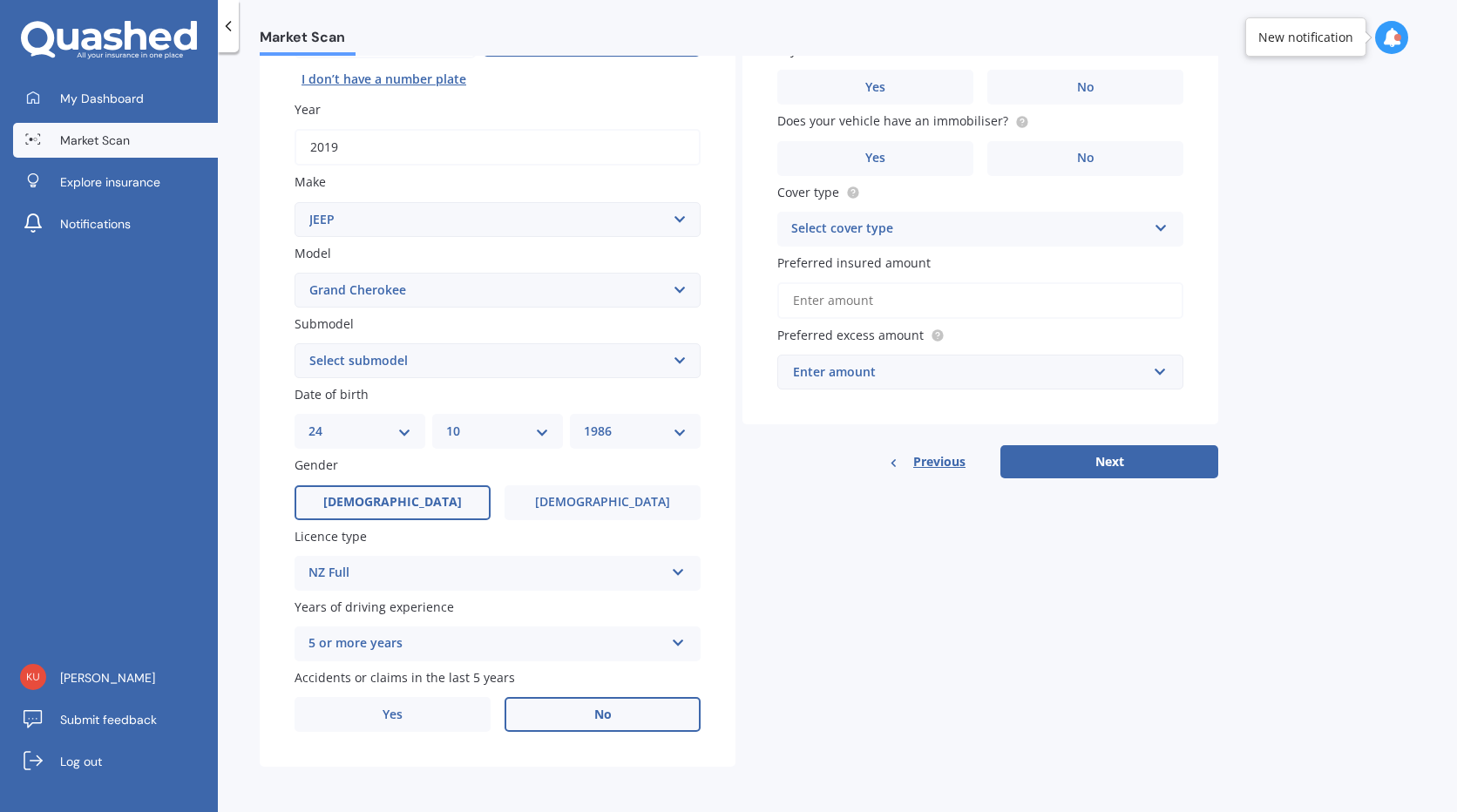
click at [599, 725] on label "No" at bounding box center [602, 714] width 196 height 35
click at [0, 0] on input "No" at bounding box center [0, 0] width 0 height 0
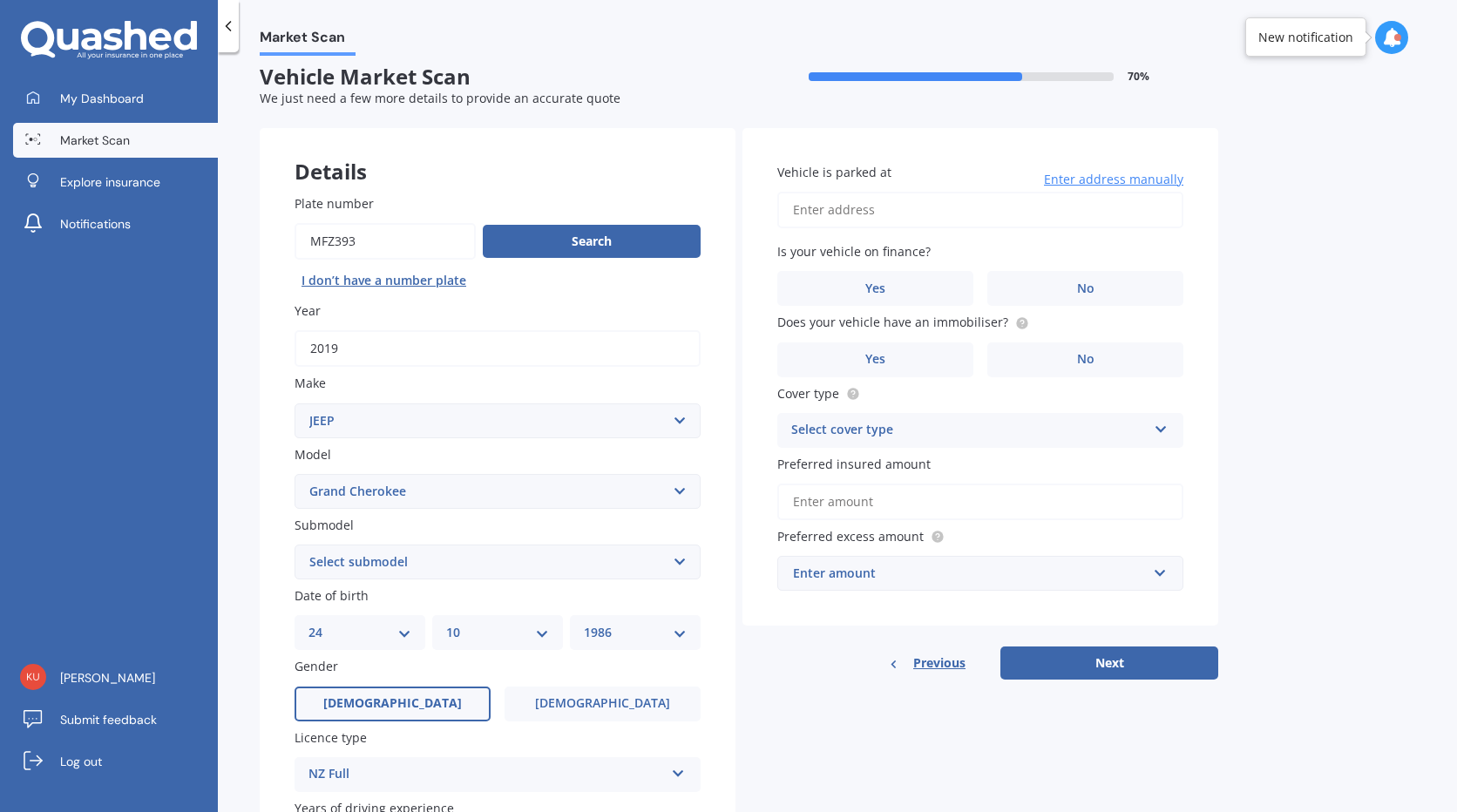
scroll to position [0, 0]
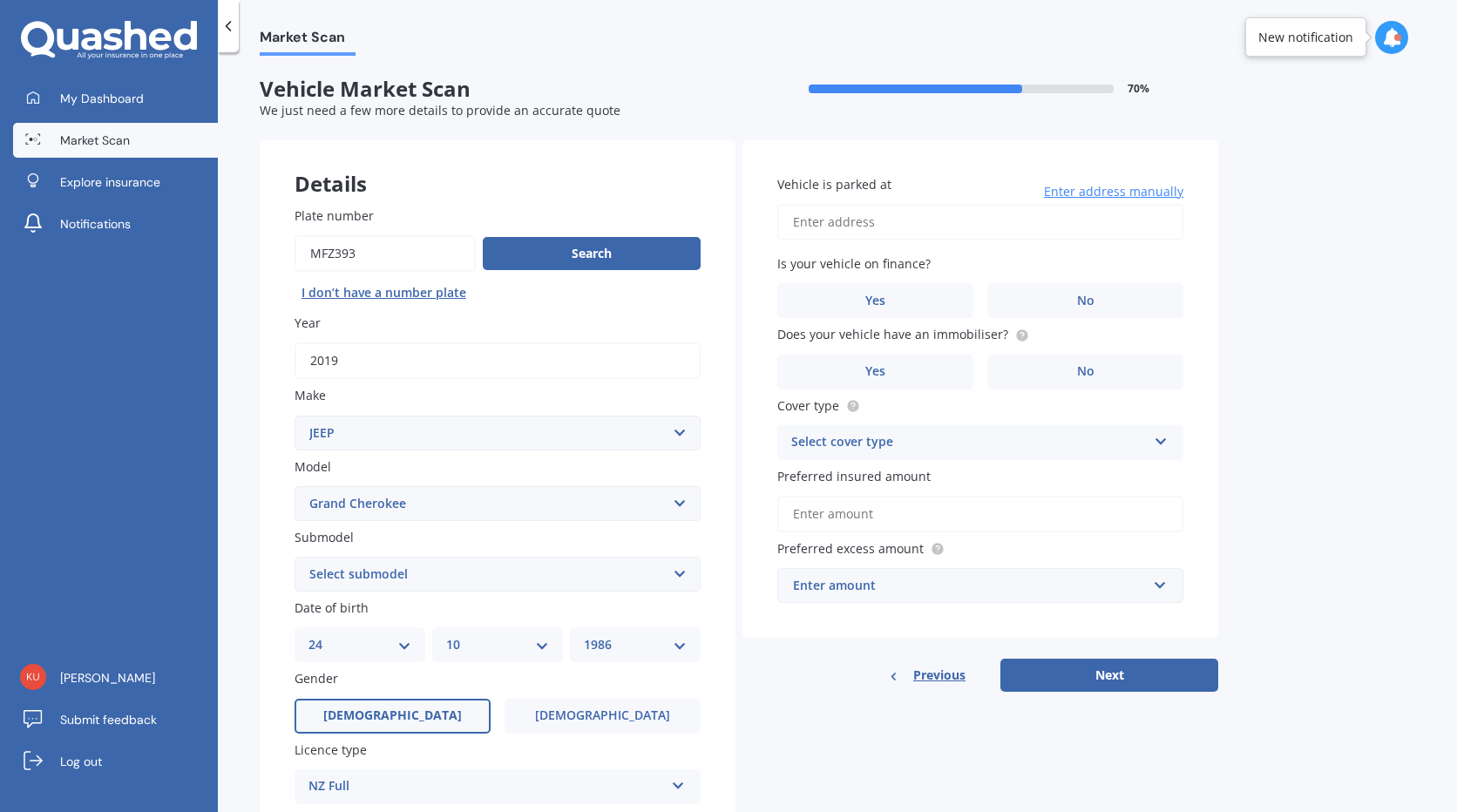
click at [835, 220] on input "Vehicle is parked at" at bounding box center [980, 222] width 406 height 37
type input "[STREET_ADDRESS][PERSON_NAME]"
click at [1089, 297] on span "No" at bounding box center [1086, 301] width 18 height 15
click at [0, 0] on input "No" at bounding box center [0, 0] width 0 height 0
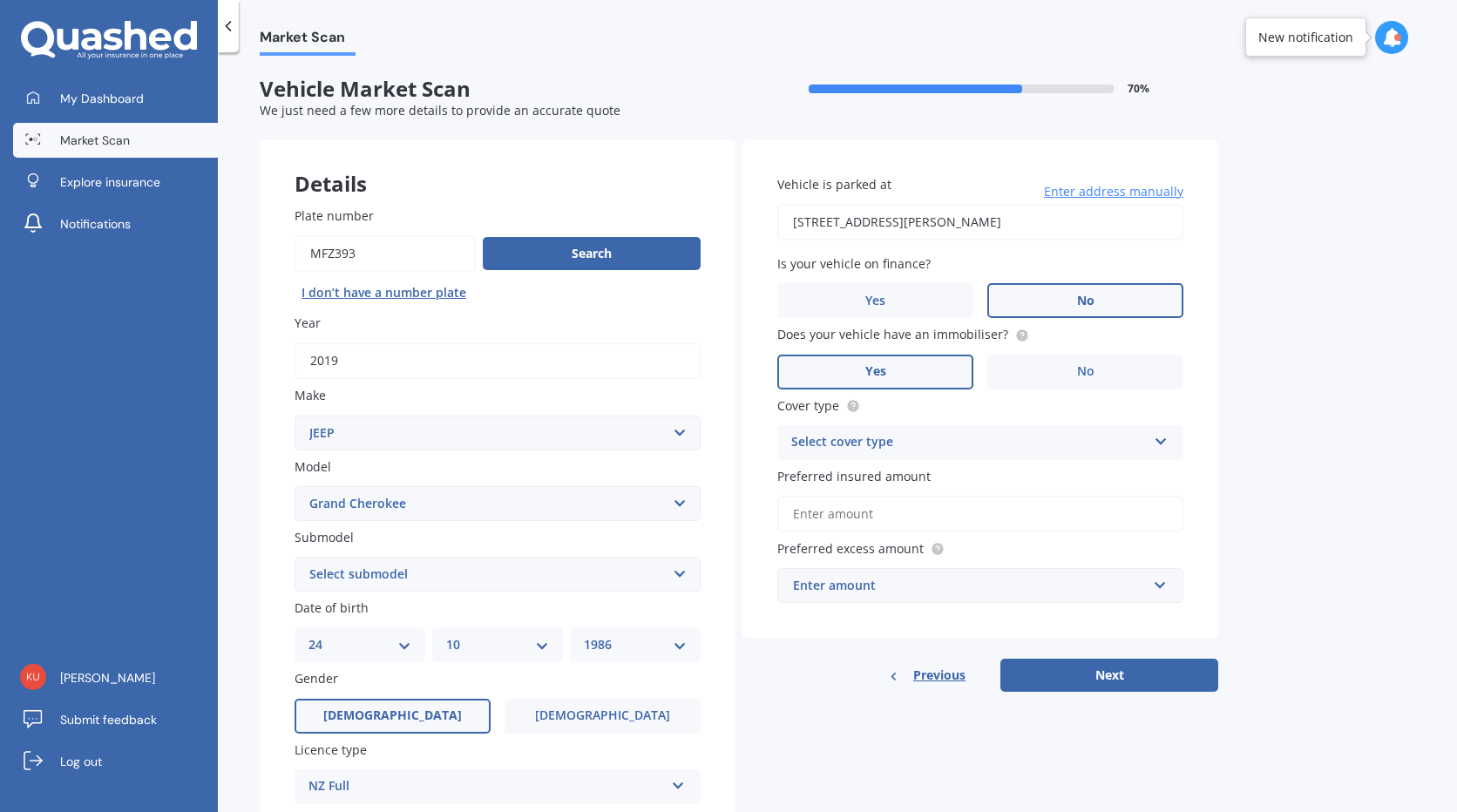
click at [909, 367] on label "Yes" at bounding box center [875, 372] width 196 height 35
click at [0, 0] on input "Yes" at bounding box center [0, 0] width 0 height 0
click at [1053, 447] on div "Select cover type" at bounding box center [969, 443] width 355 height 21
click at [924, 479] on div "Comprehensive" at bounding box center [980, 476] width 404 height 32
click at [1010, 509] on input "Preferred insured amount" at bounding box center [980, 514] width 406 height 37
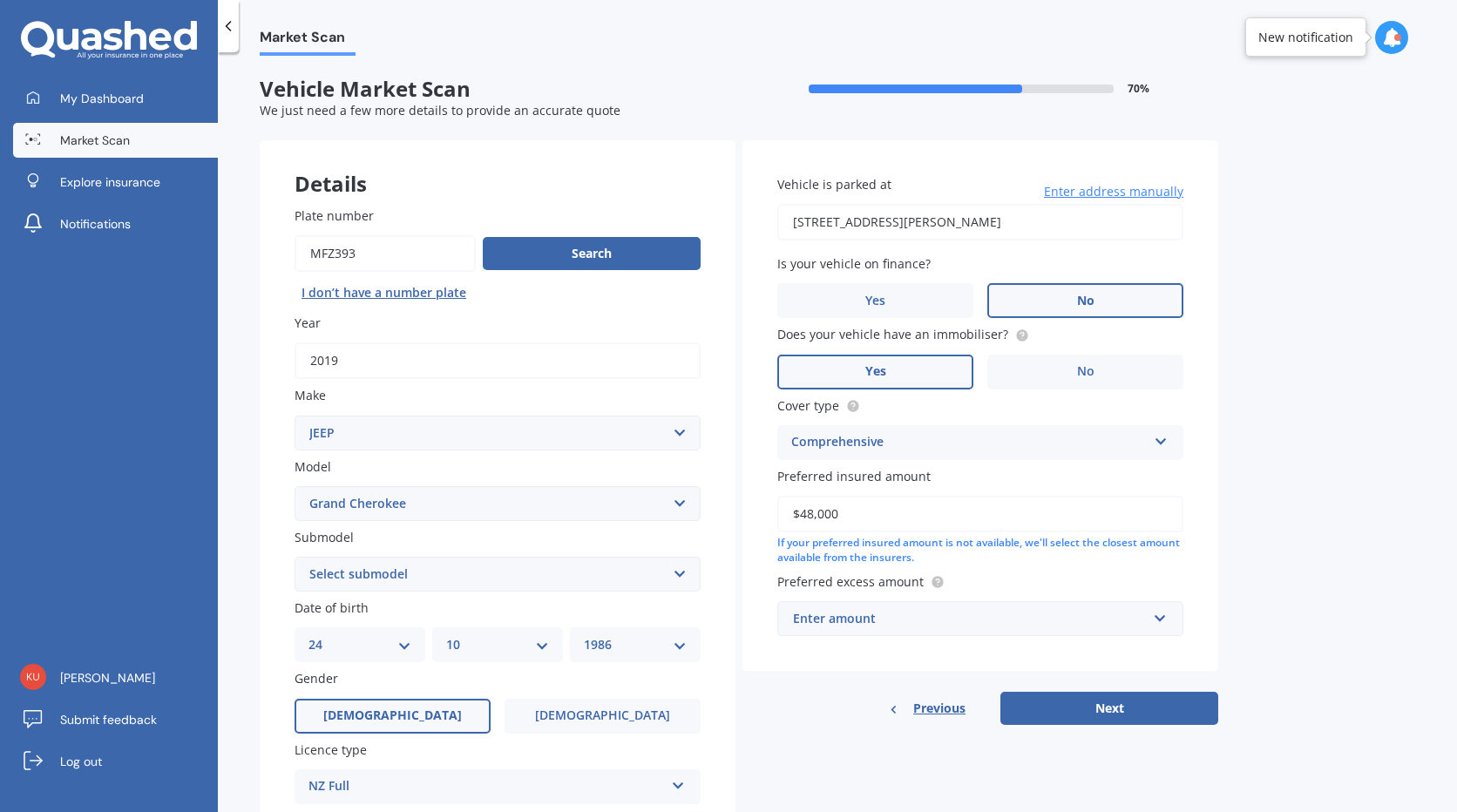
type input "$48,000"
click at [1151, 636] on div "Vehicle is parked at [STREET_ADDRESS][PERSON_NAME] Enter address manually Is yo…" at bounding box center [980, 406] width 476 height 531
click at [1151, 627] on input "text" at bounding box center [974, 619] width 390 height 33
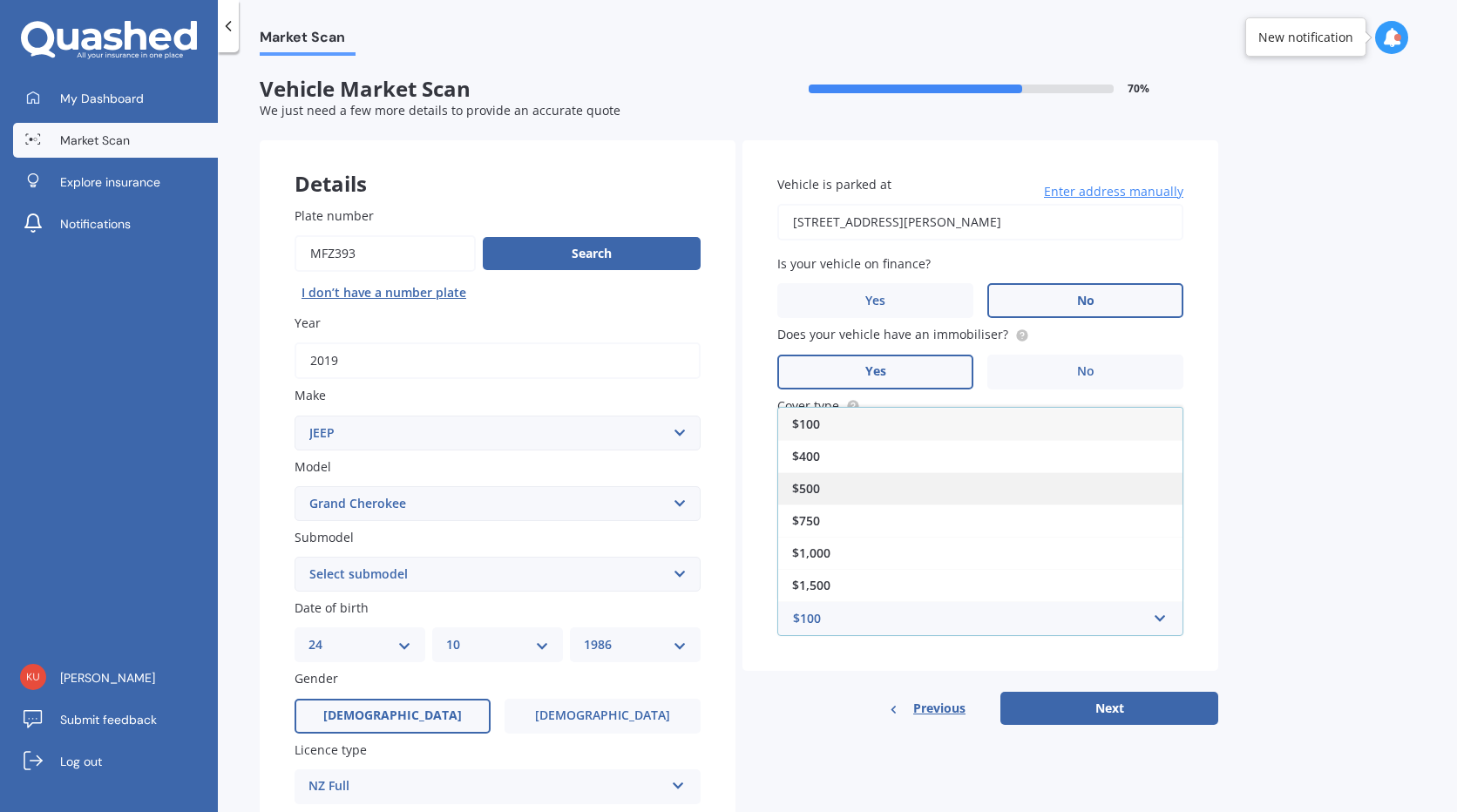
click at [803, 484] on span "$500" at bounding box center [806, 488] width 28 height 17
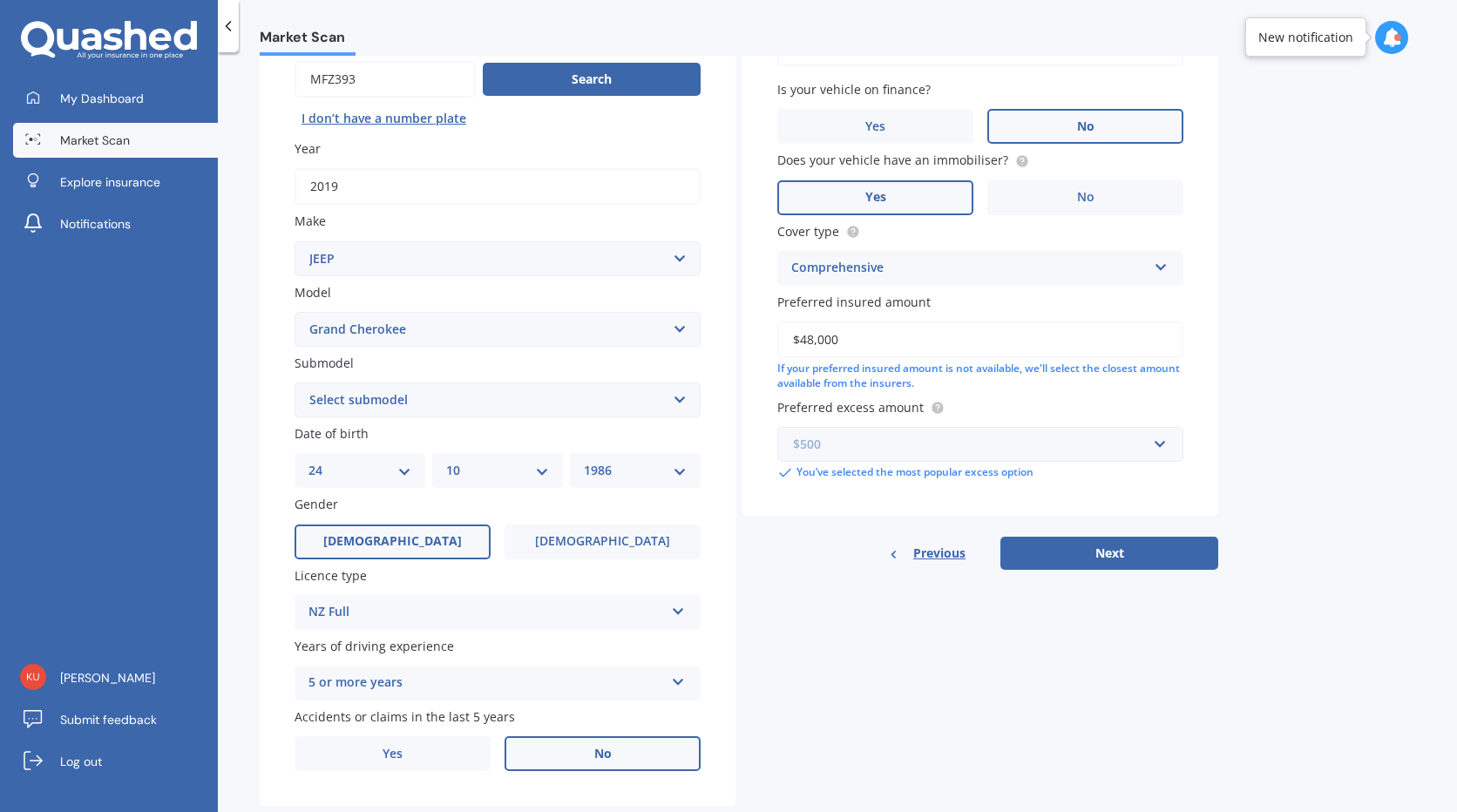
scroll to position [214, 0]
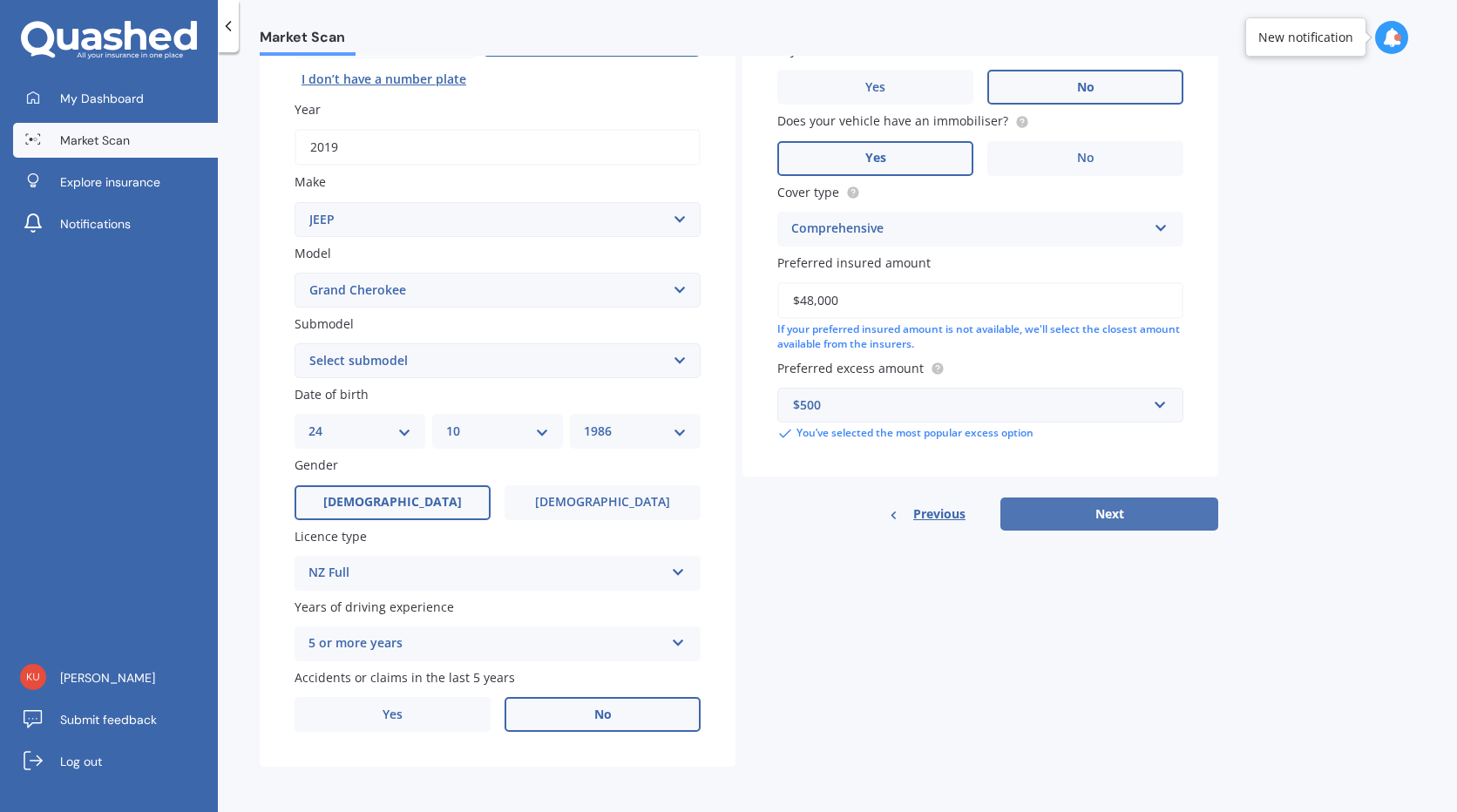
click at [1094, 518] on button "Next" at bounding box center [1110, 514] width 218 height 33
click at [660, 364] on select "Select submodel 6 Cyl Diesel 6 Cyl Petrol LIMITED 3.0L CRD LIMITED 3.6P4WD8A/SW…" at bounding box center [498, 360] width 406 height 35
select select "TRAILHAWK 3.0D/4WD"
click at [295, 343] on select "Select submodel 6 Cyl Diesel 6 Cyl Petrol LIMITED 3.0L CRD LIMITED 3.6P4WD8A/SW…" at bounding box center [498, 360] width 406 height 35
click at [1111, 522] on button "Next" at bounding box center [1110, 514] width 218 height 33
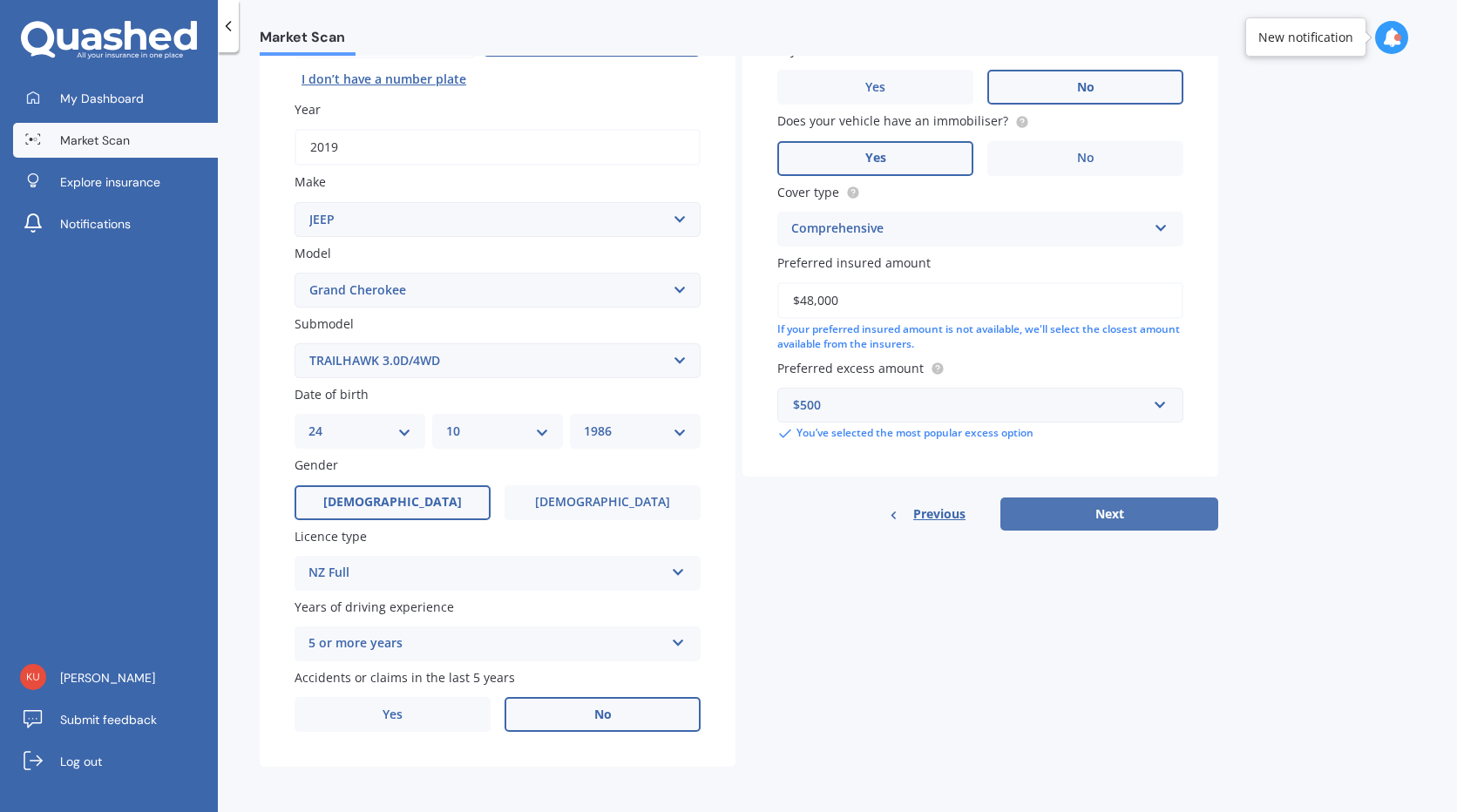
scroll to position [0, 0]
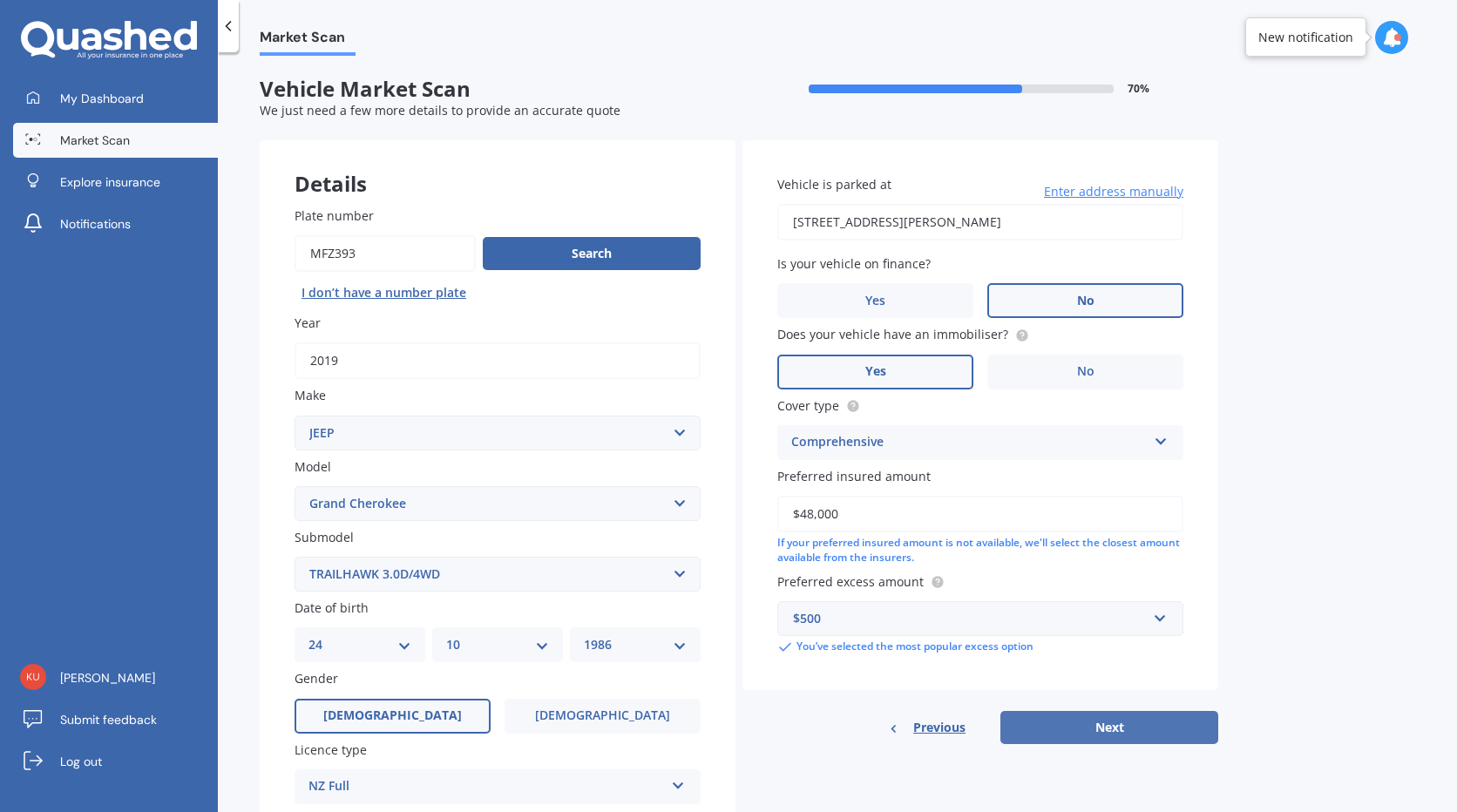
select select "24"
select select "10"
select select "1986"
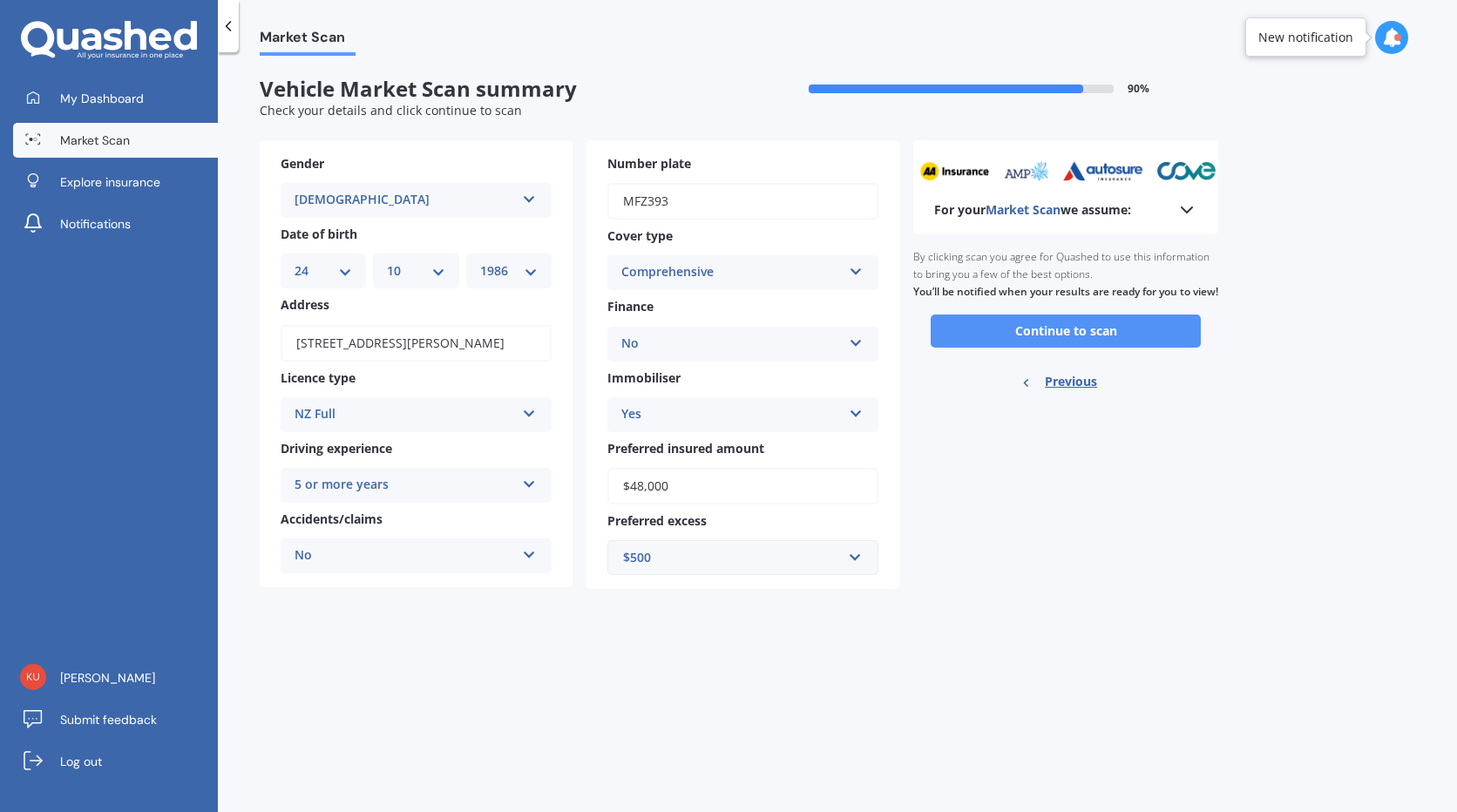
click at [1098, 347] on button "Continue to scan" at bounding box center [1065, 331] width 270 height 33
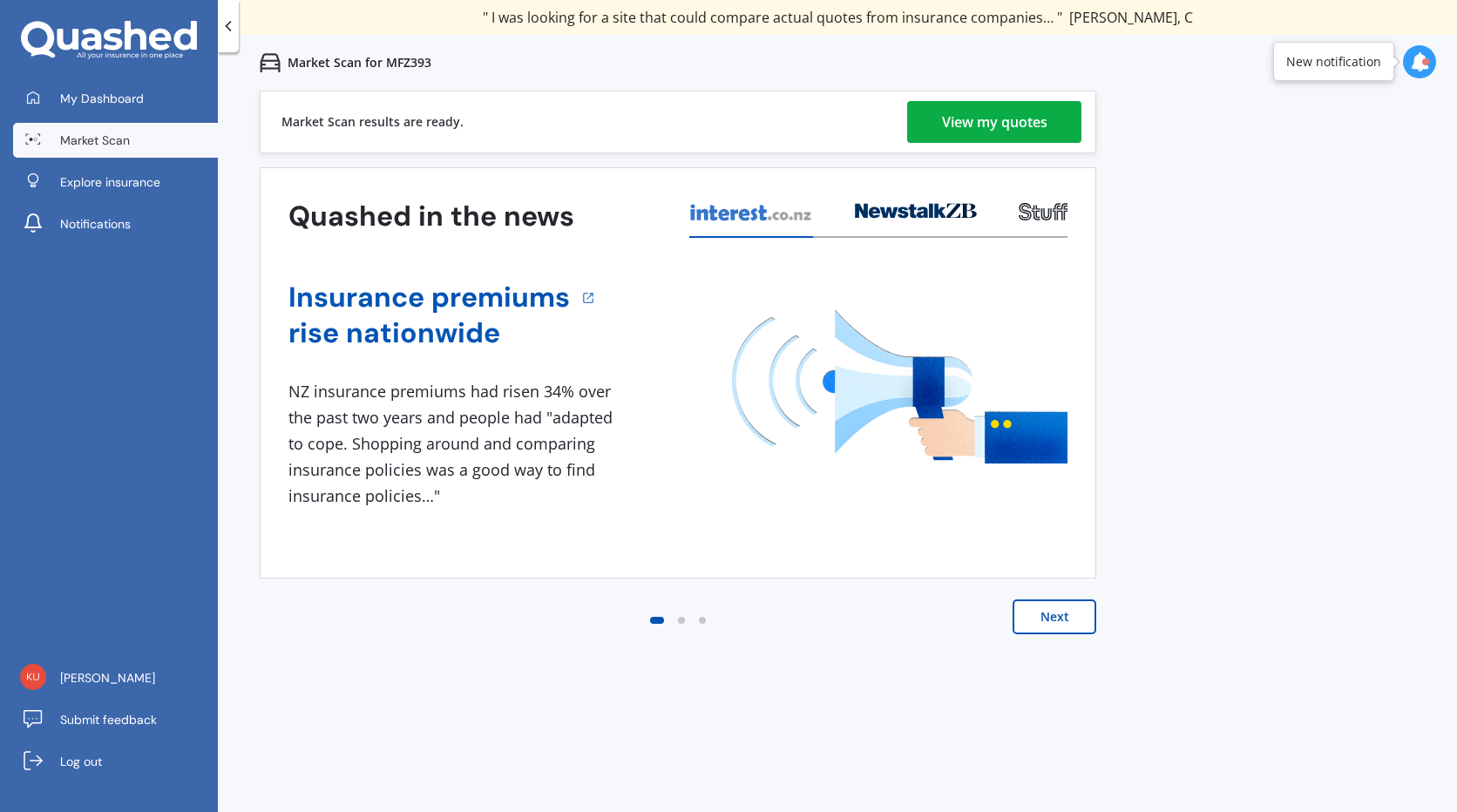
click at [999, 112] on div "View my quotes" at bounding box center [994, 122] width 106 height 42
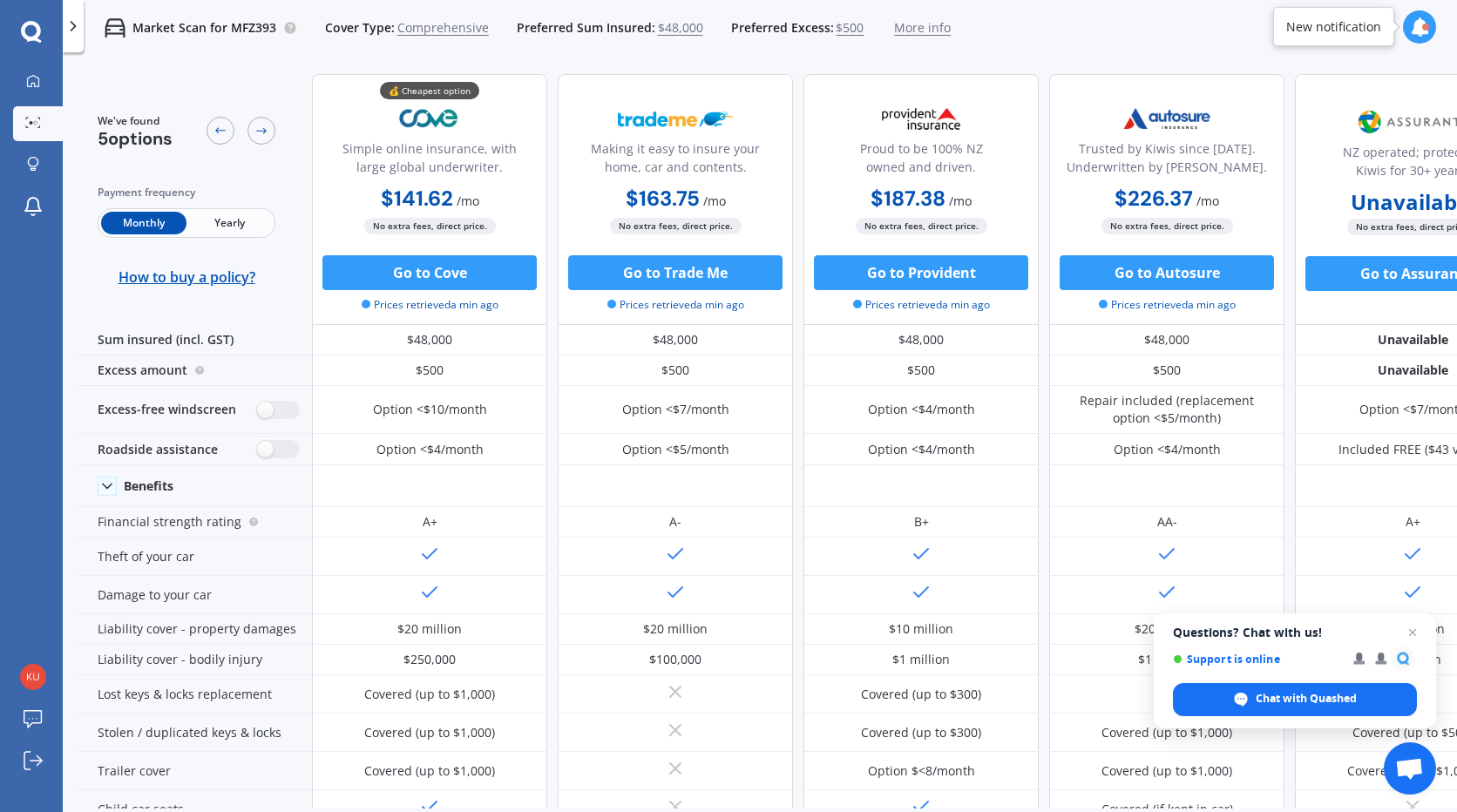
drag, startPoint x: 813, startPoint y: 808, endPoint x: 881, endPoint y: 802, distance: 68.3
click at [881, 802] on div "We've found 5 options Payment frequency Monthly Yearly How to buy a policy? 💰 C…" at bounding box center [767, 463] width 1381 height 808
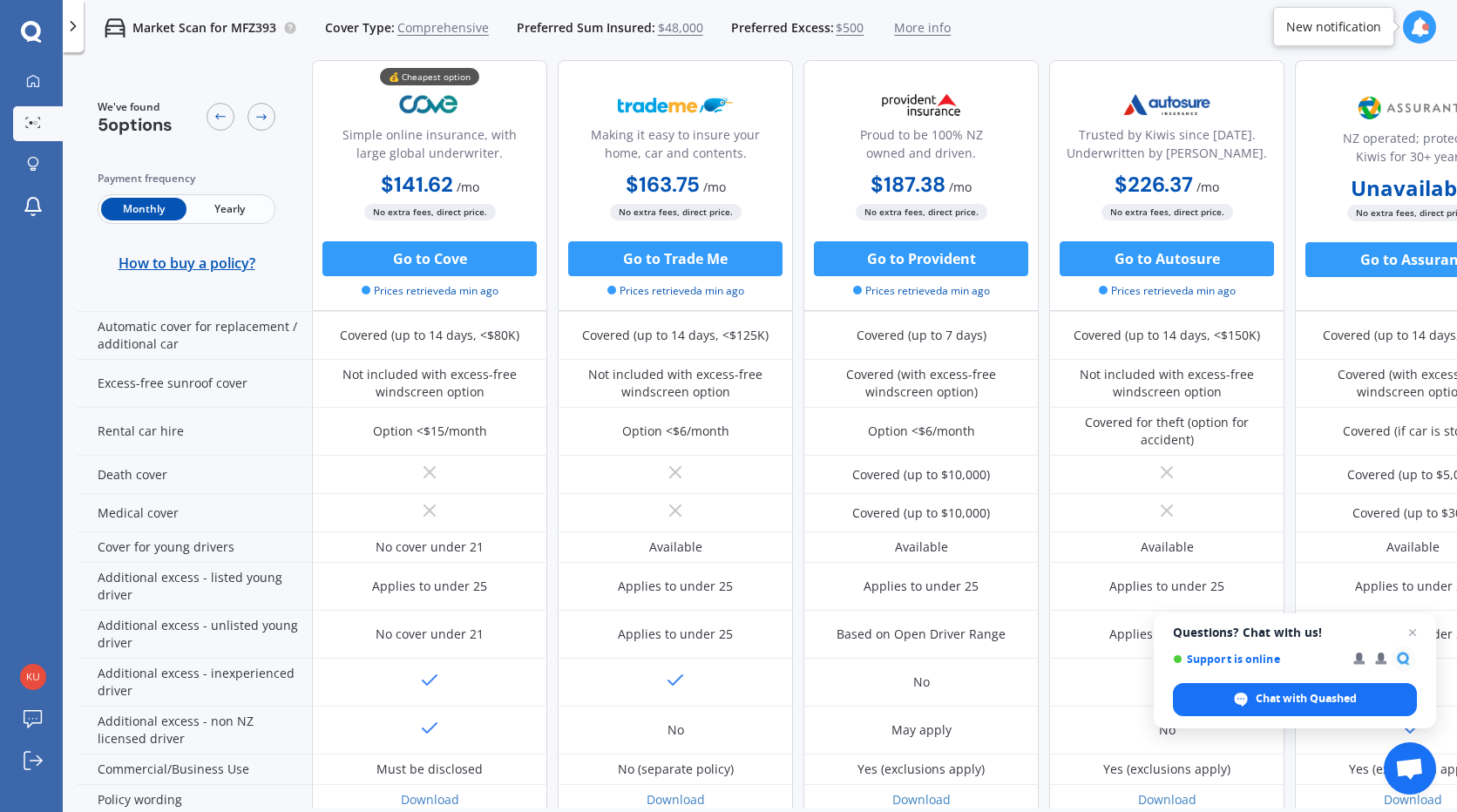
scroll to position [787, 0]
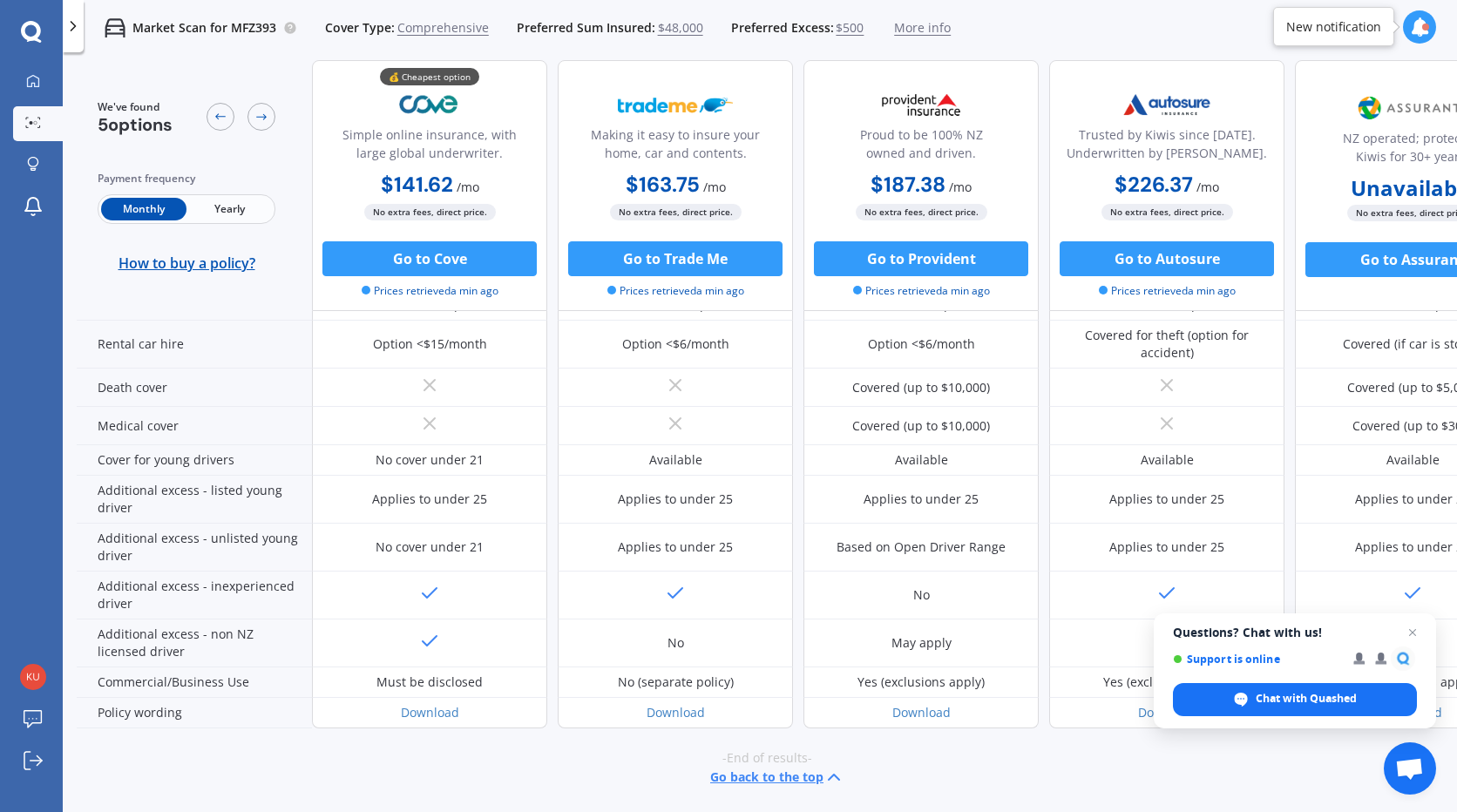
click at [842, 30] on span "$500" at bounding box center [849, 28] width 28 height 18
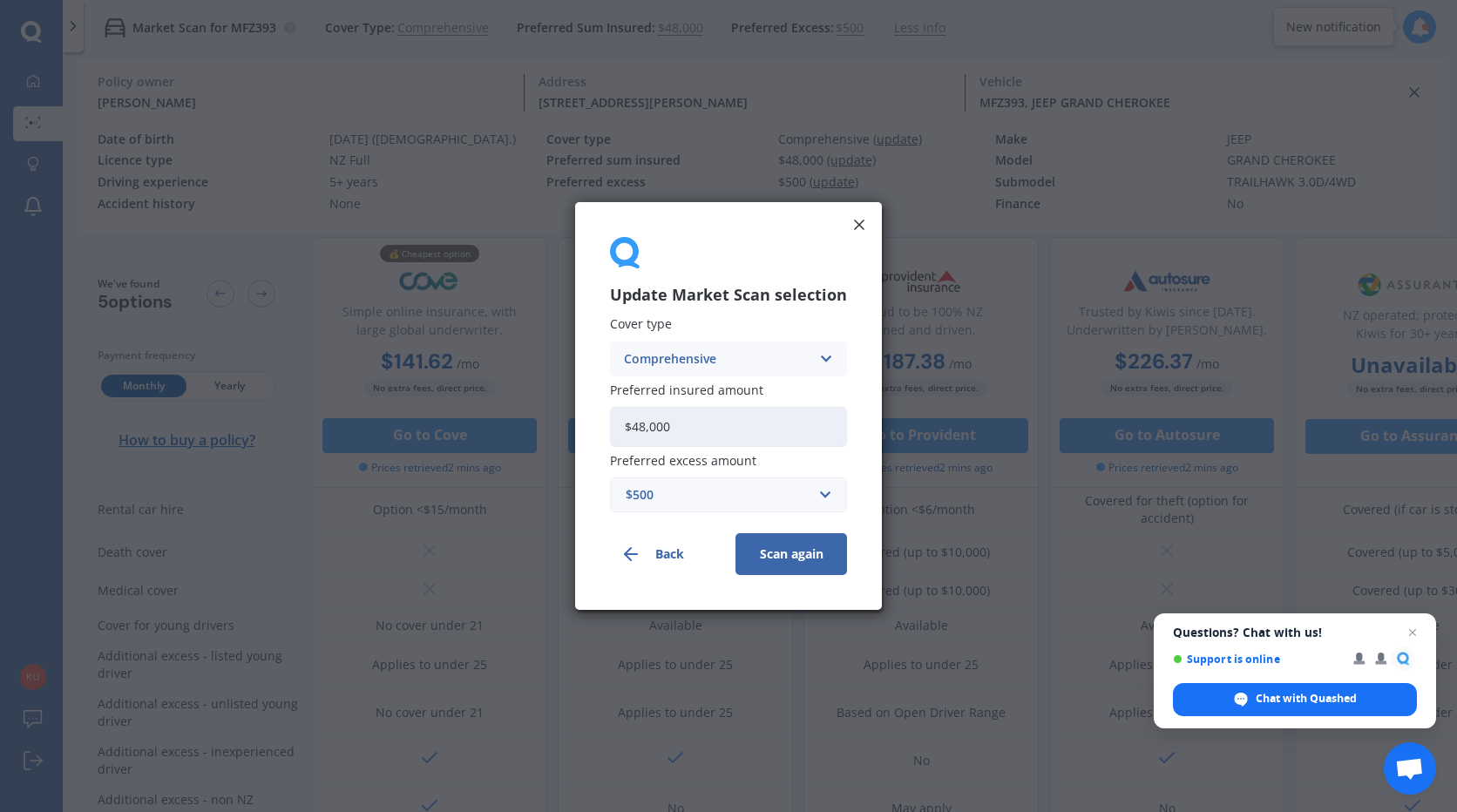
click at [807, 500] on div "$500" at bounding box center [718, 495] width 185 height 19
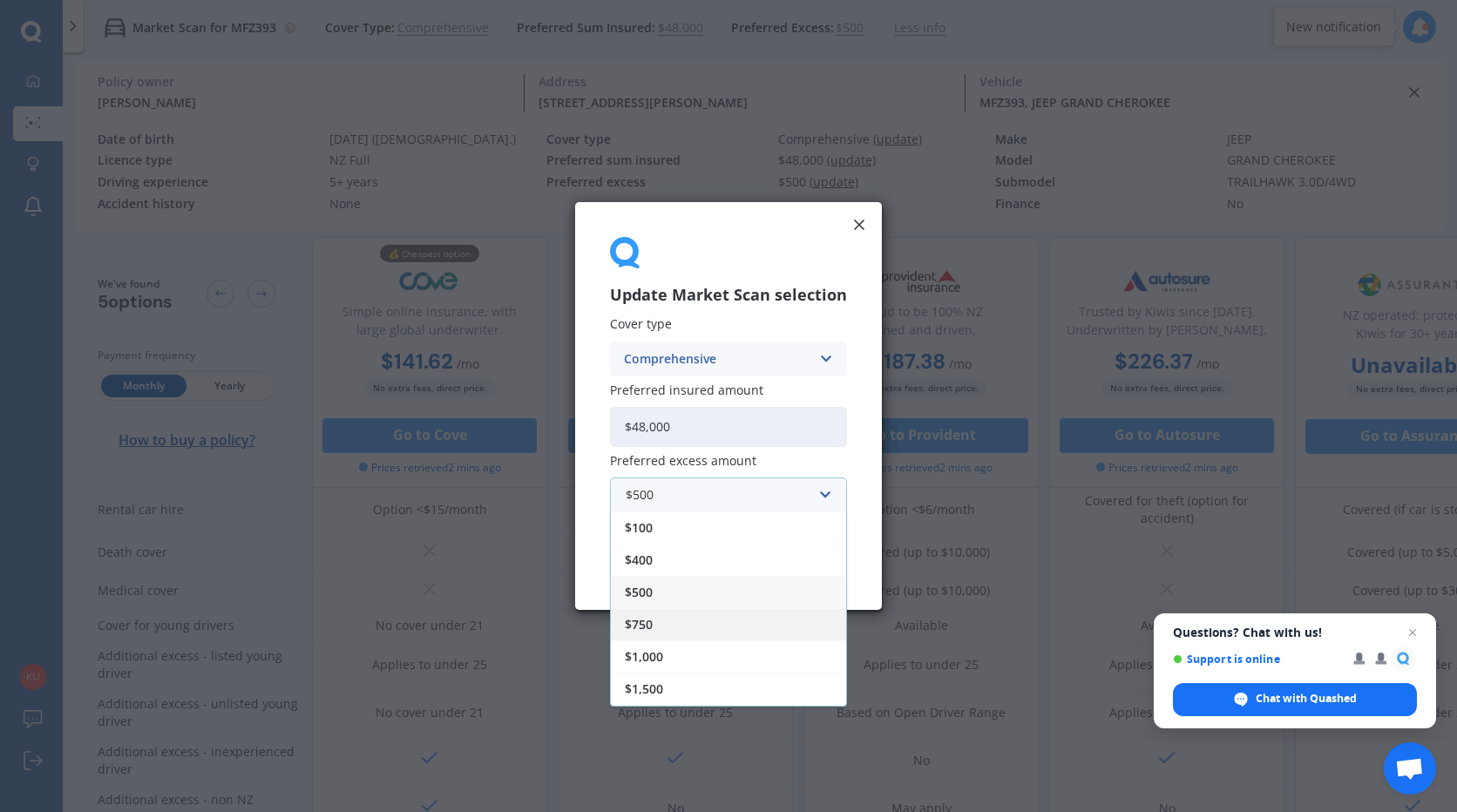
click at [679, 620] on div "$750" at bounding box center [729, 624] width 236 height 33
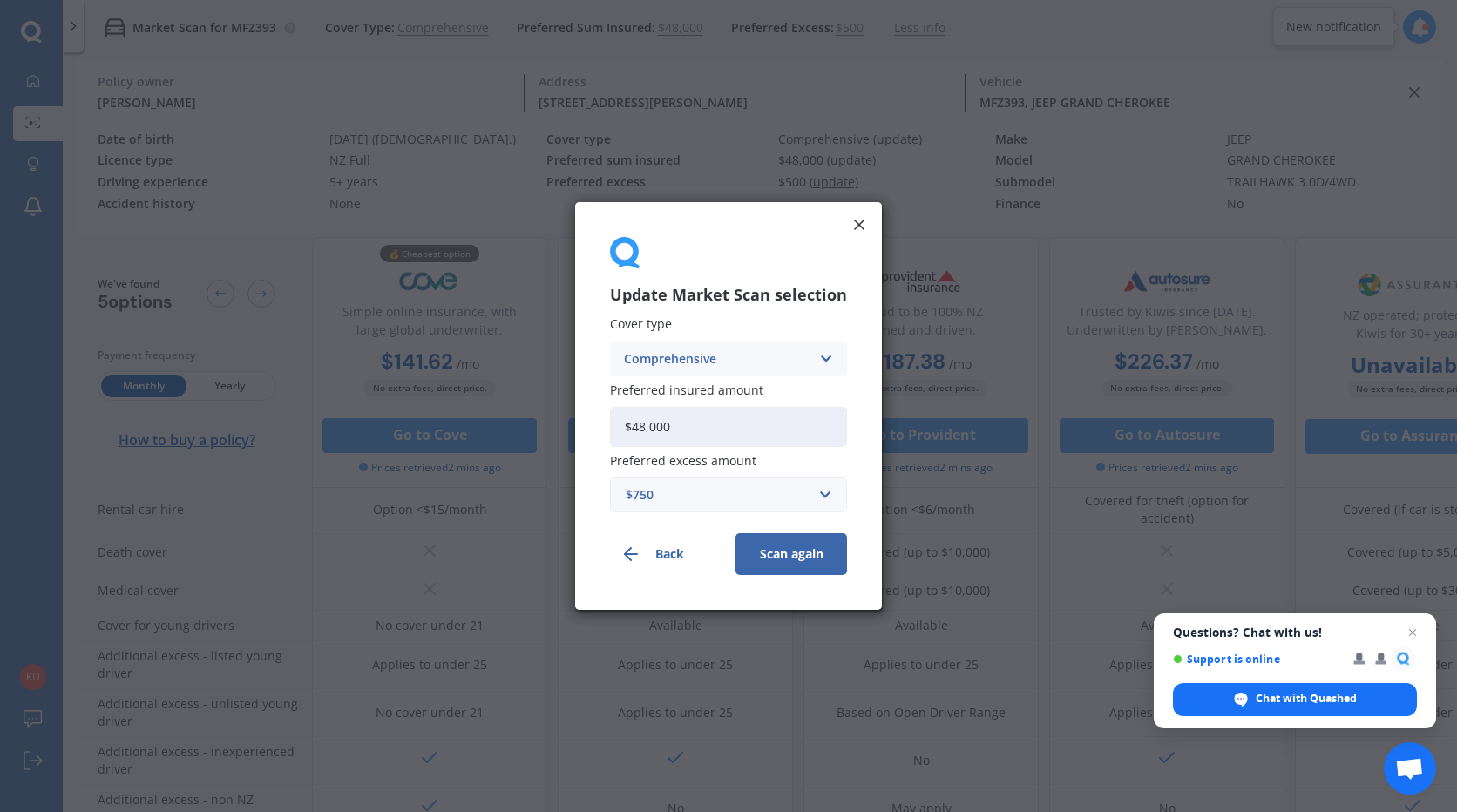
click at [783, 562] on button "Scan again" at bounding box center [790, 554] width 112 height 42
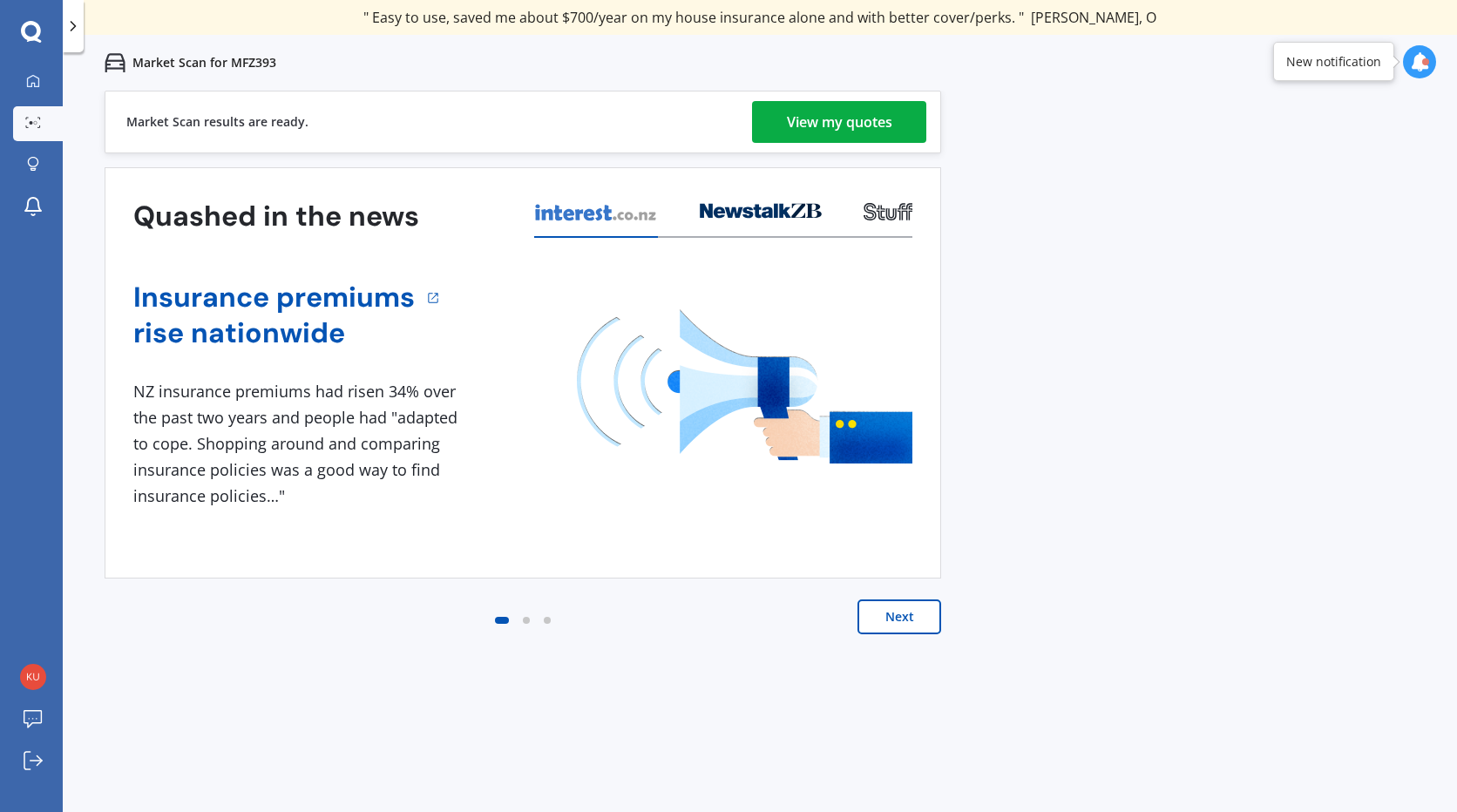
click at [860, 120] on div "View my quotes" at bounding box center [840, 122] width 106 height 42
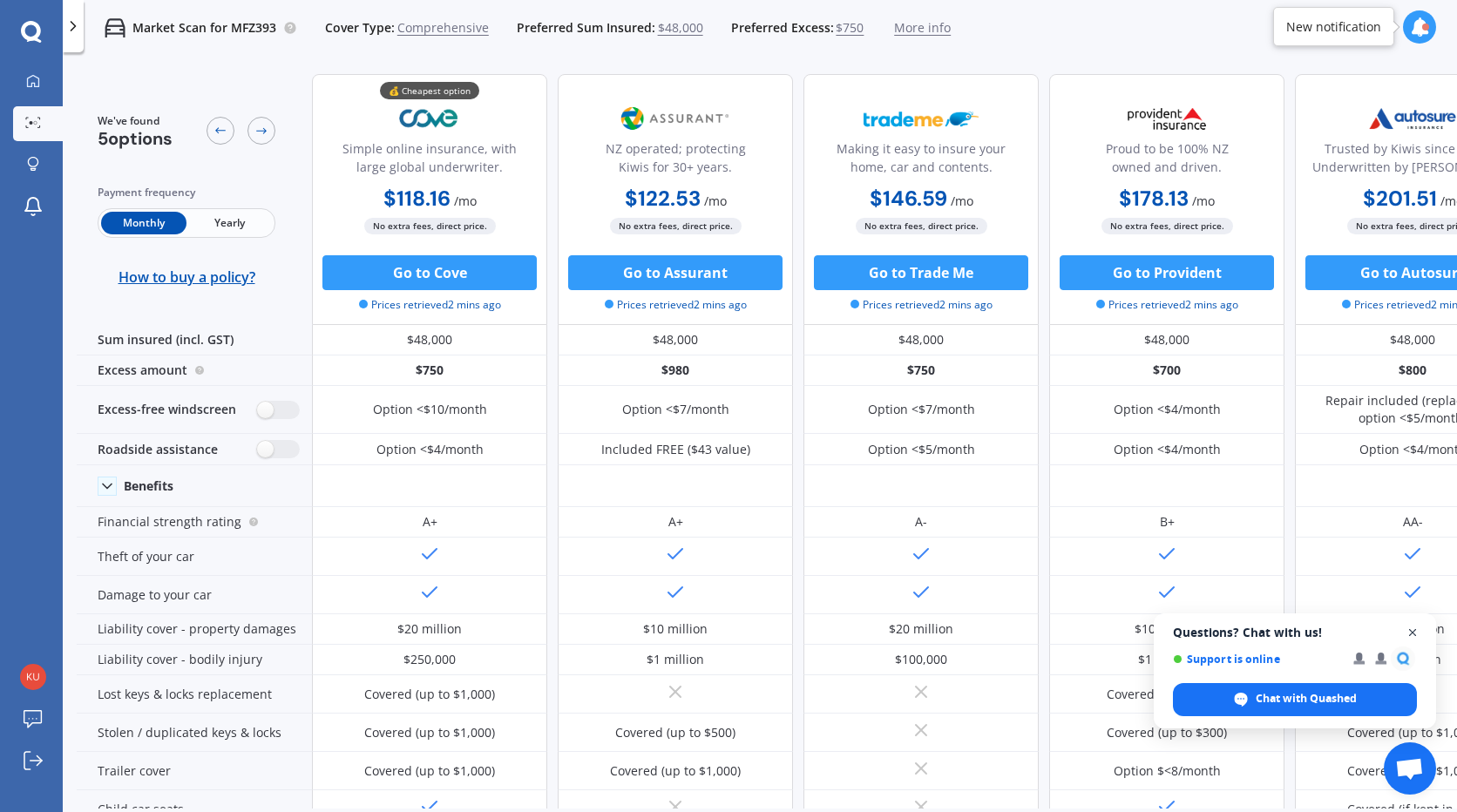
click at [1418, 634] on span "Close chat" at bounding box center [1412, 633] width 22 height 22
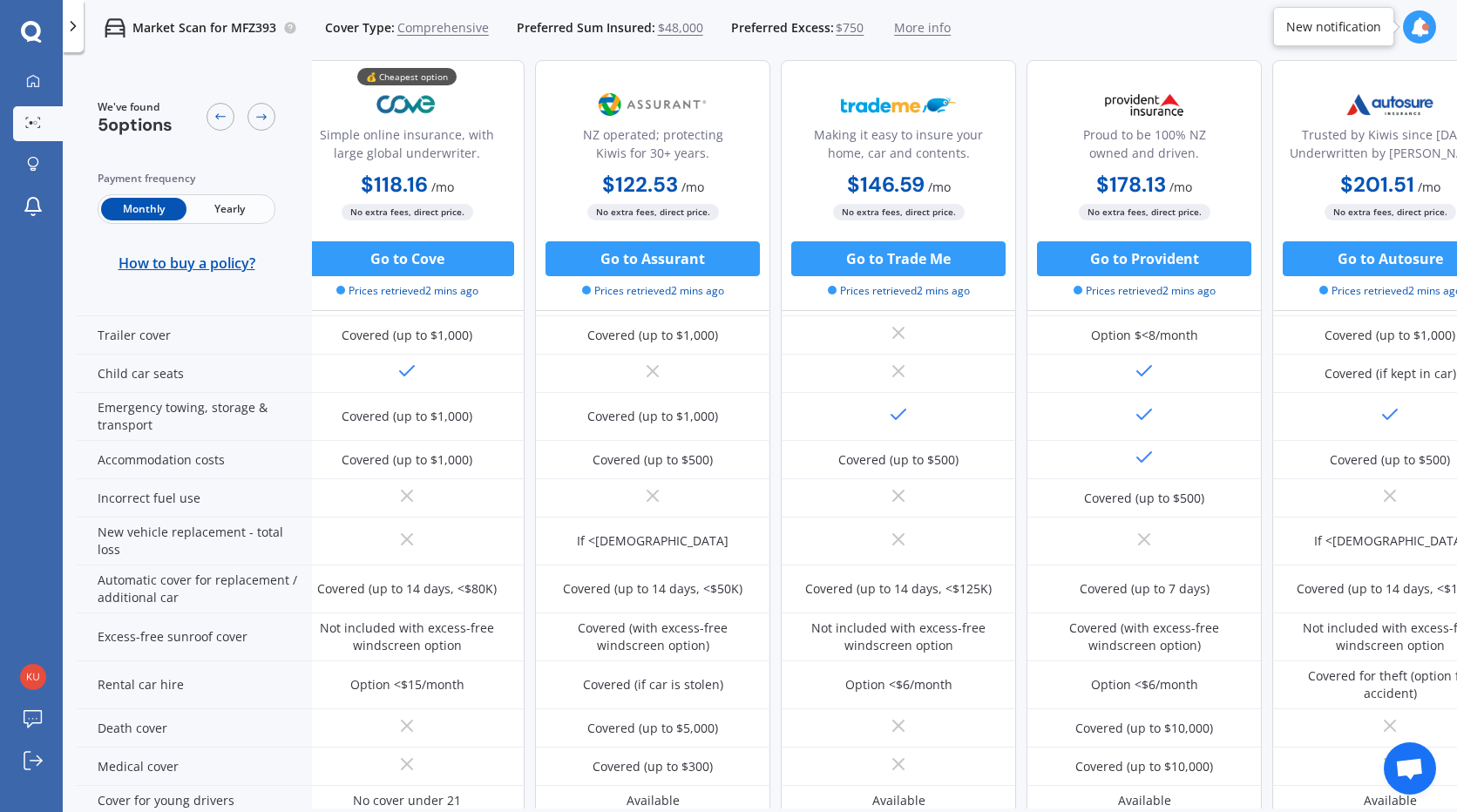
scroll to position [435, 0]
